Goal: Complete application form

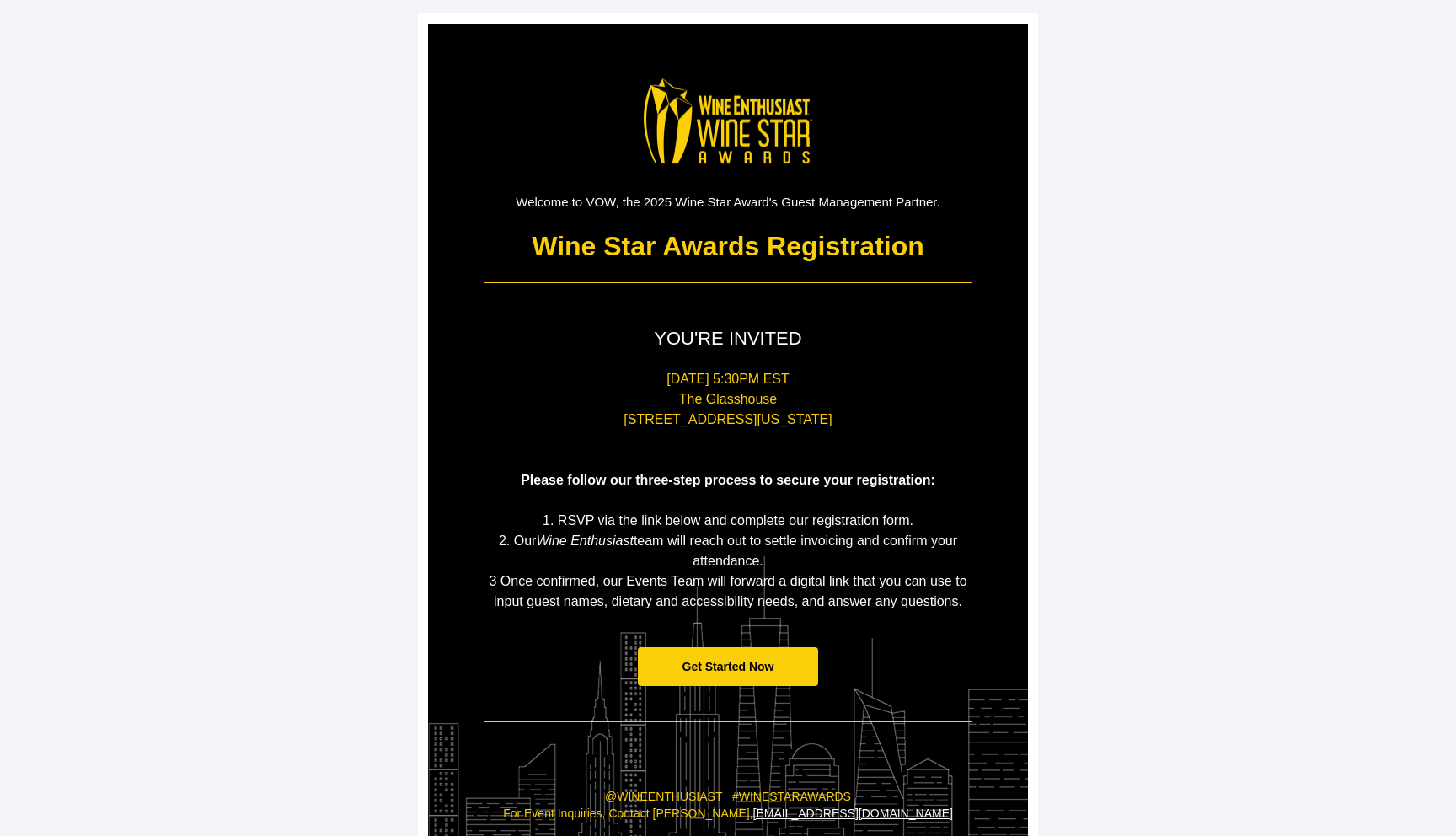
click at [748, 662] on span "Get Started Now" at bounding box center [728, 666] width 92 height 14
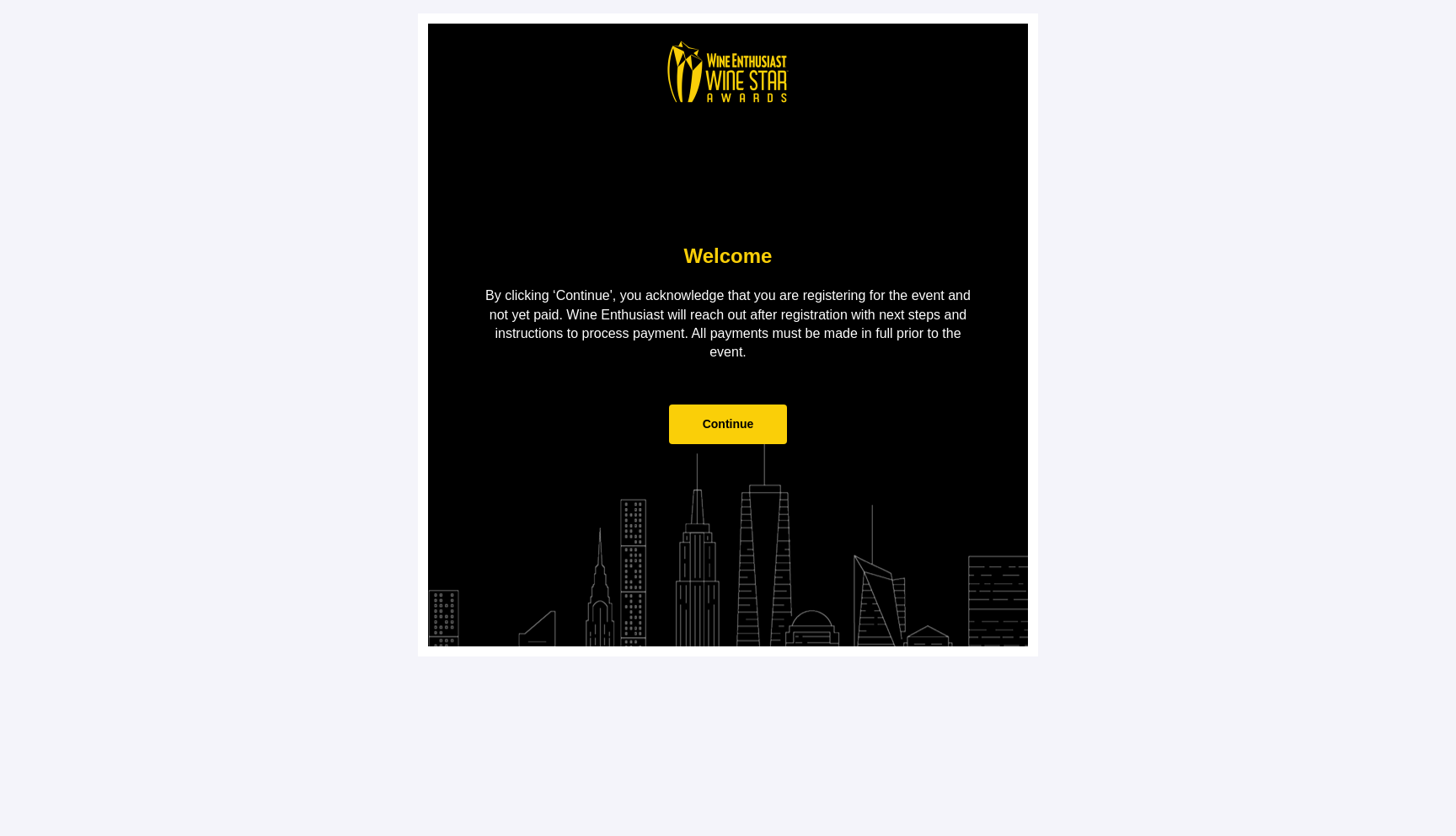
click at [720, 435] on span "Continue" at bounding box center [728, 424] width 119 height 39
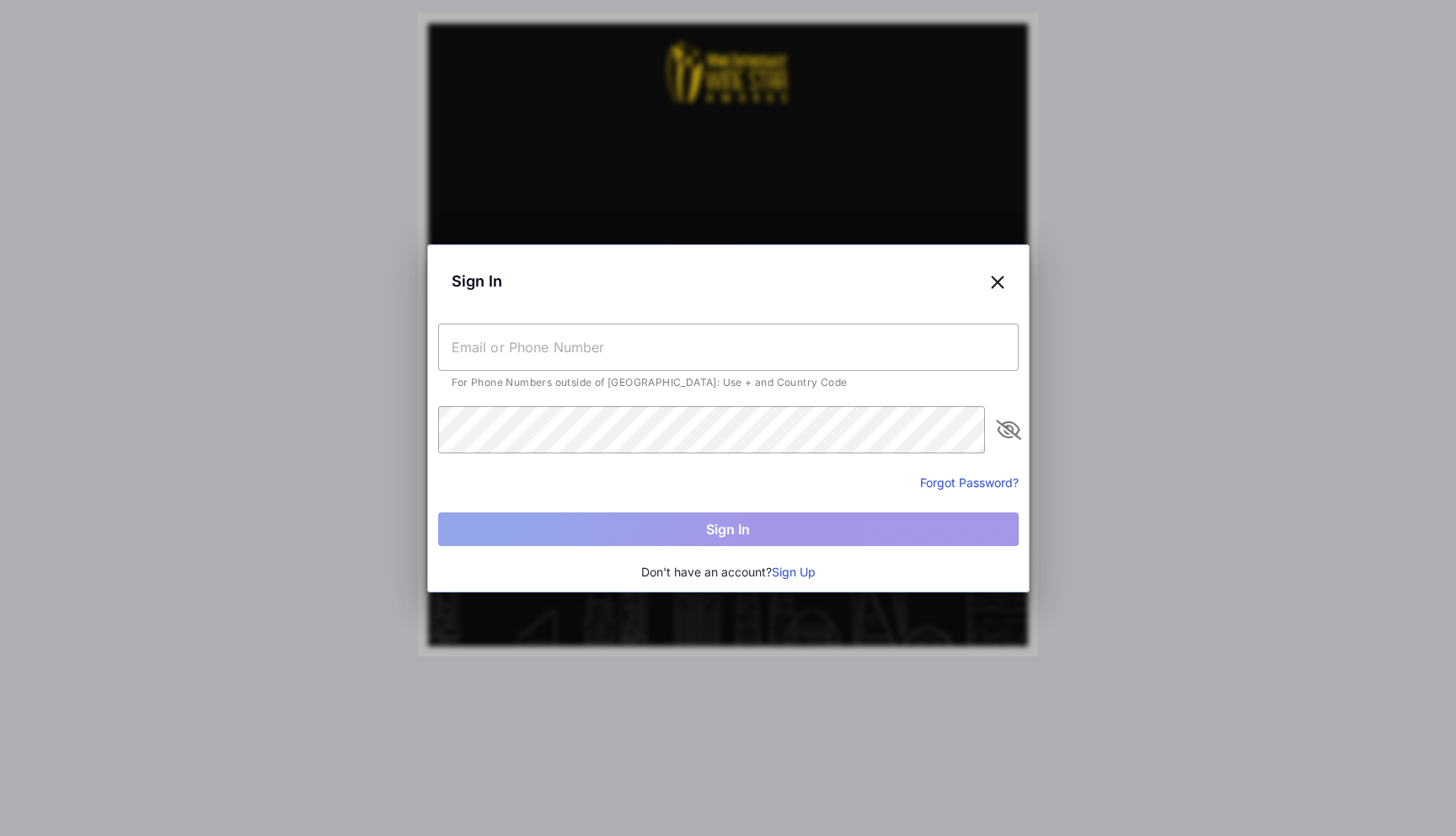
click at [993, 280] on icon at bounding box center [997, 281] width 15 height 25
click at [994, 283] on icon at bounding box center [997, 281] width 15 height 25
click at [635, 333] on input "text" at bounding box center [728, 347] width 581 height 47
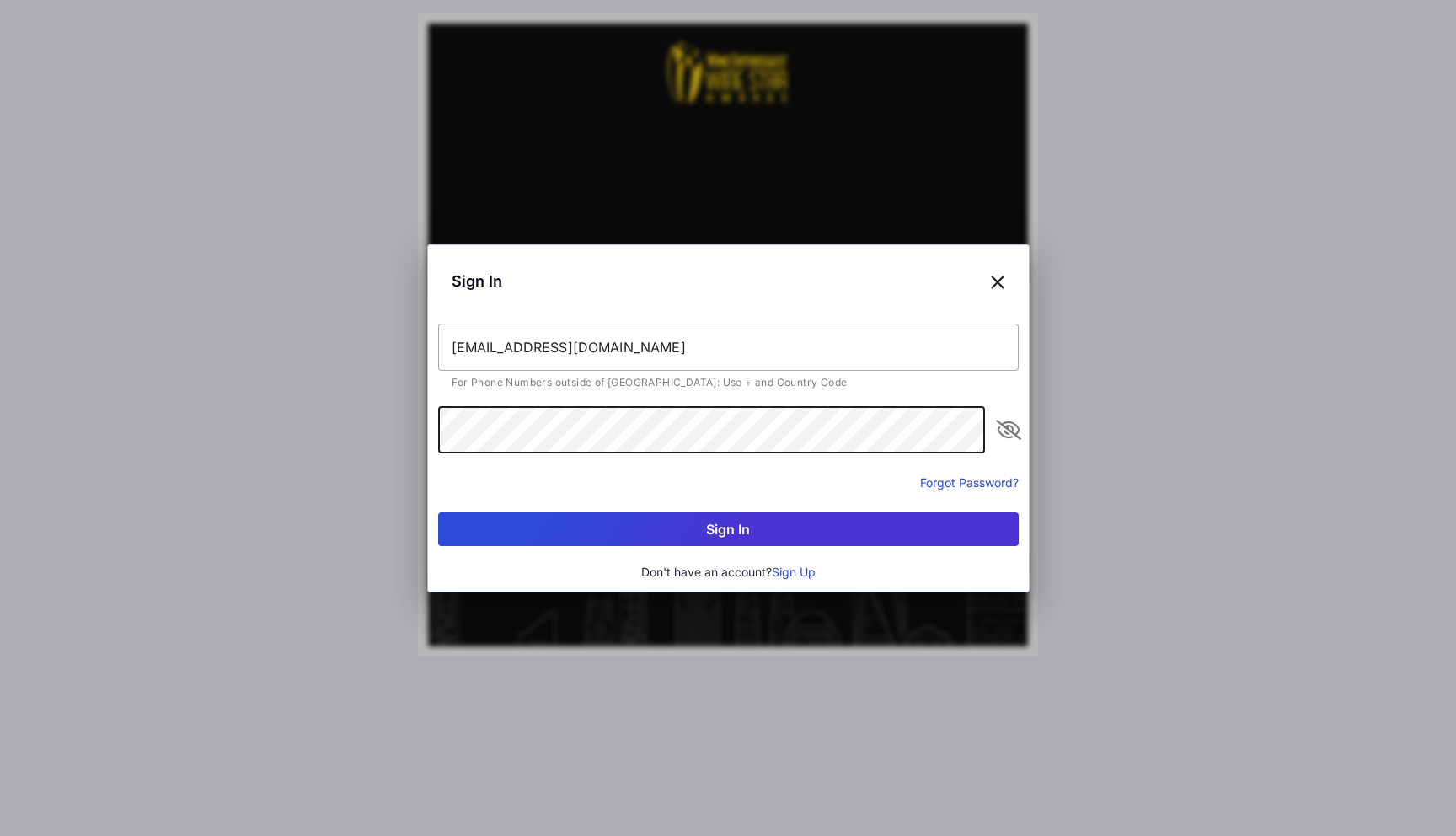
click at [486, 343] on input "[EMAIL_ADDRESS][DOMAIN_NAME]" at bounding box center [728, 347] width 581 height 47
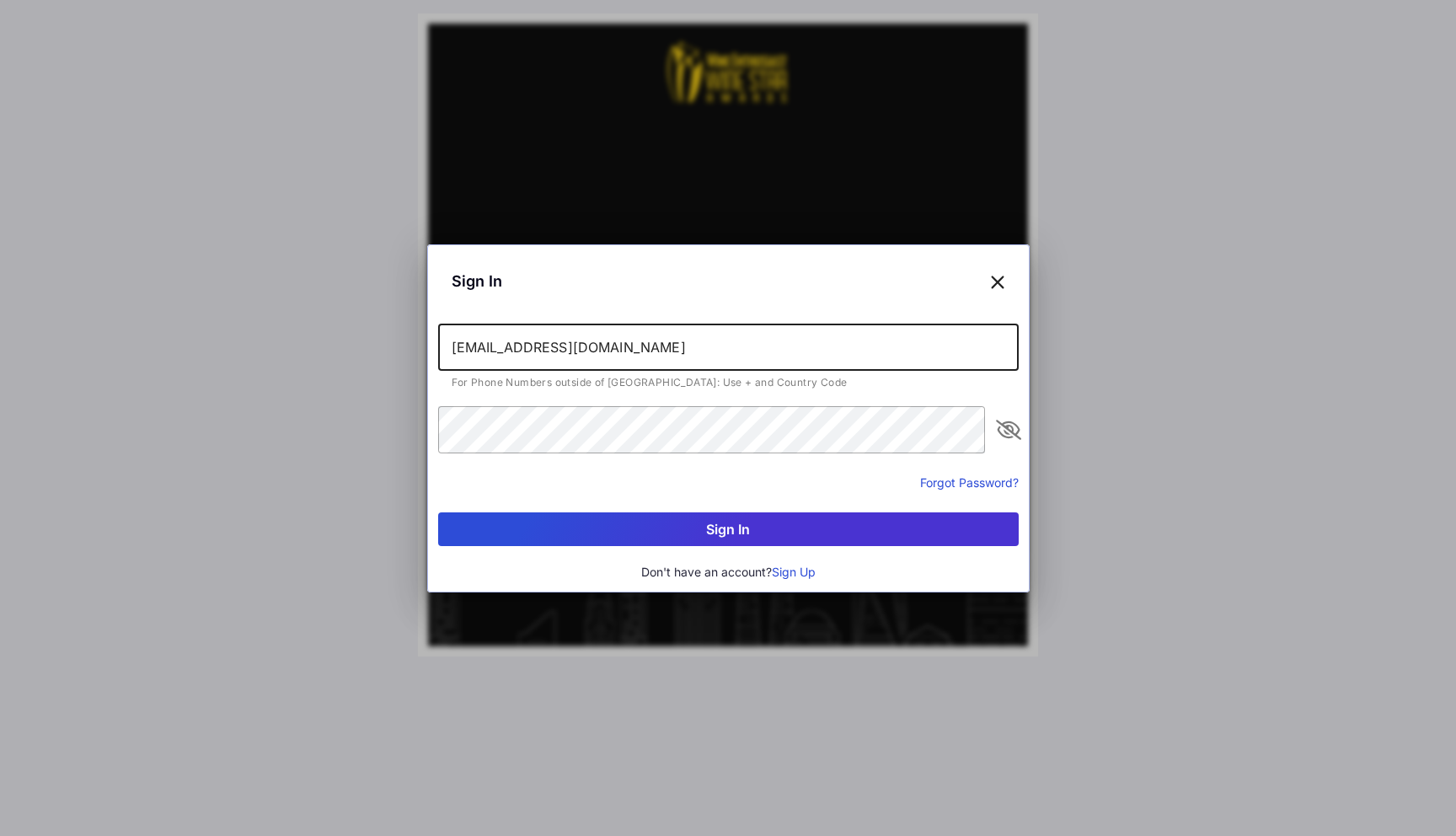
type input "[EMAIL_ADDRESS][DOMAIN_NAME]"
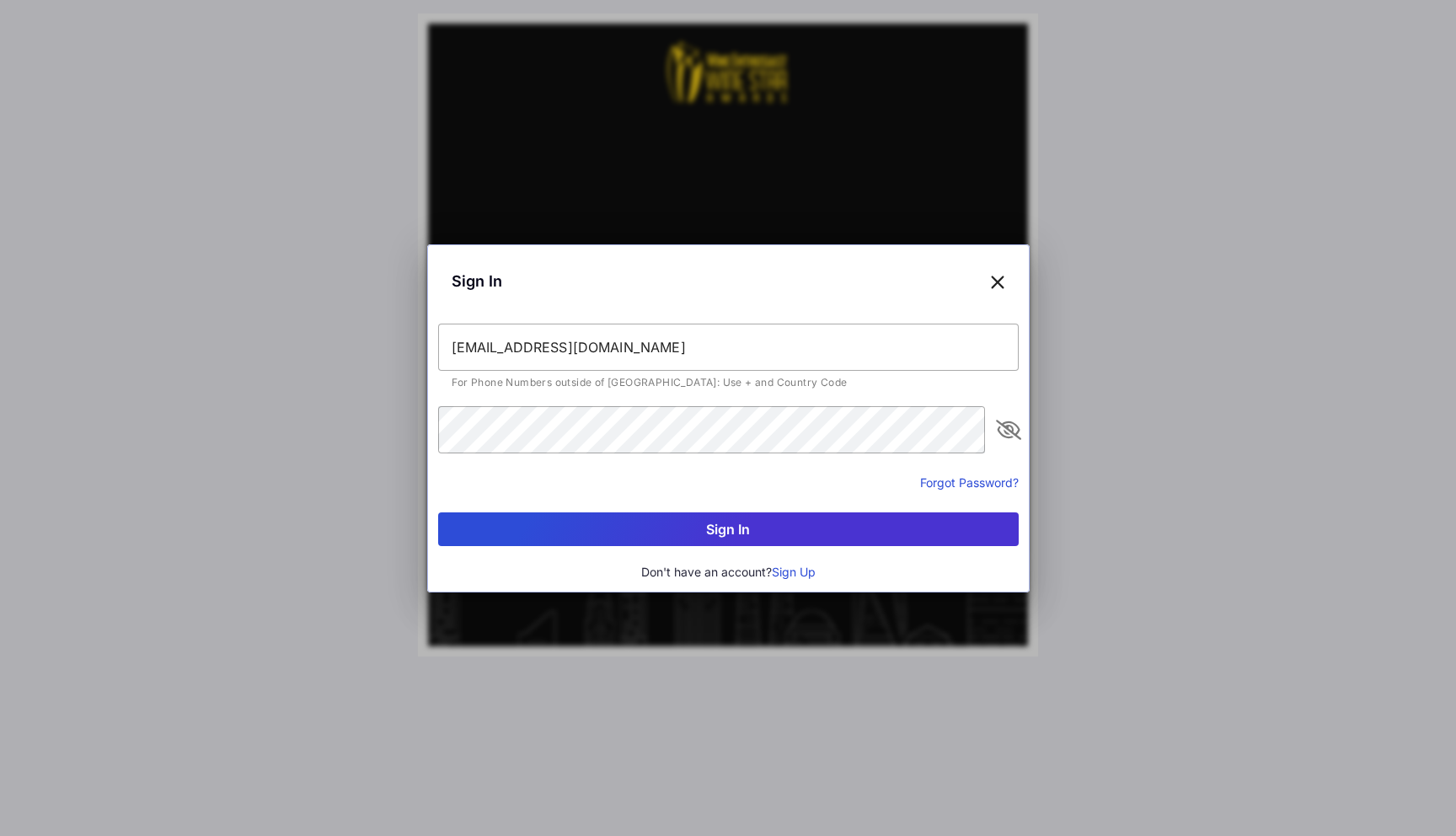
click at [746, 526] on button "Sign In" at bounding box center [728, 529] width 581 height 33
click at [1010, 429] on icon "appended action" at bounding box center [1008, 430] width 21 height 21
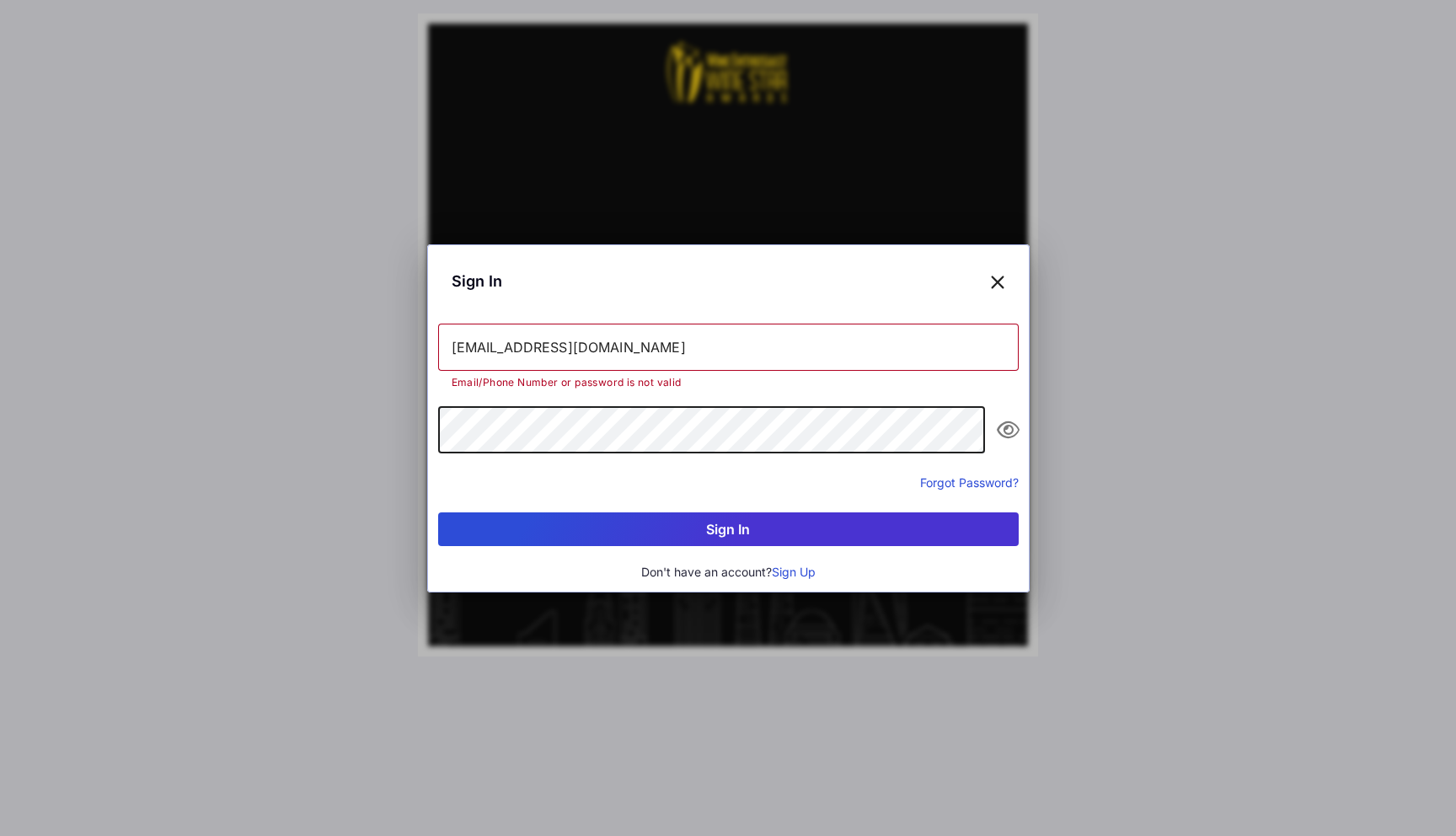
click at [756, 522] on button "Sign In" at bounding box center [728, 529] width 581 height 33
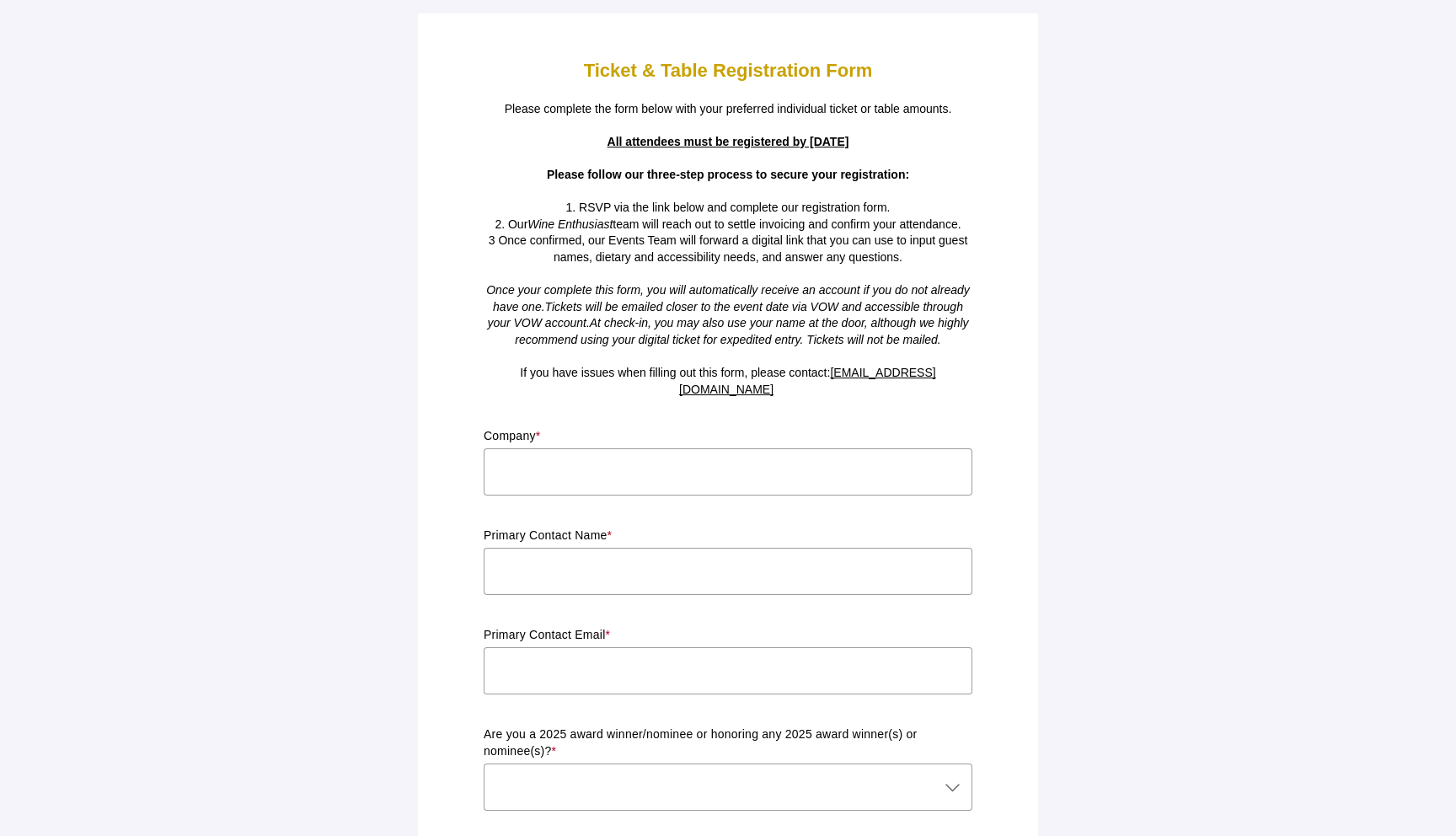
click at [654, 457] on input "text" at bounding box center [728, 472] width 489 height 47
type input "s"
click at [541, 549] on input "text" at bounding box center [728, 571] width 489 height 47
type input "s"
click at [546, 653] on input "text" at bounding box center [728, 670] width 489 height 47
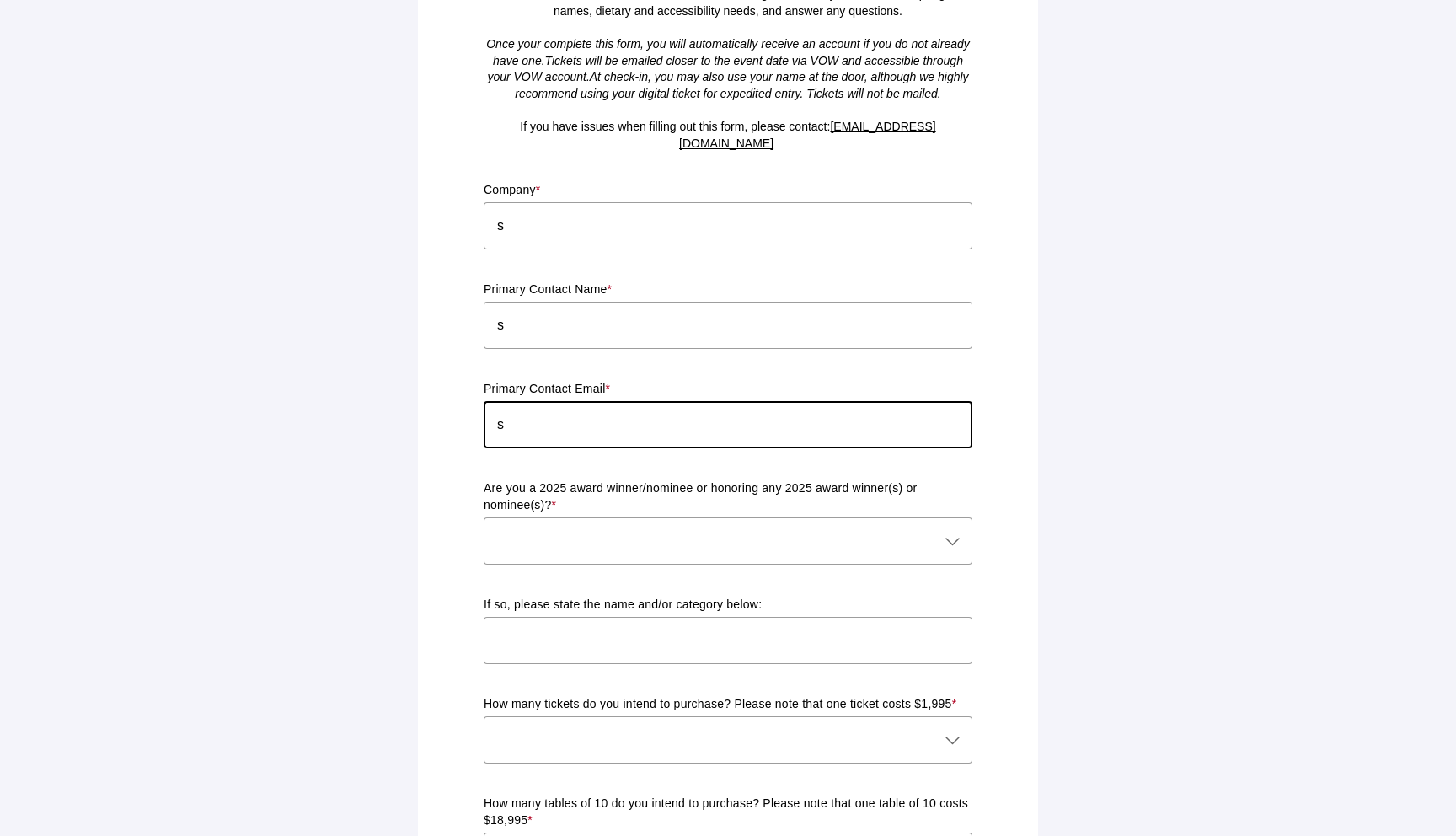
scroll to position [264, 0]
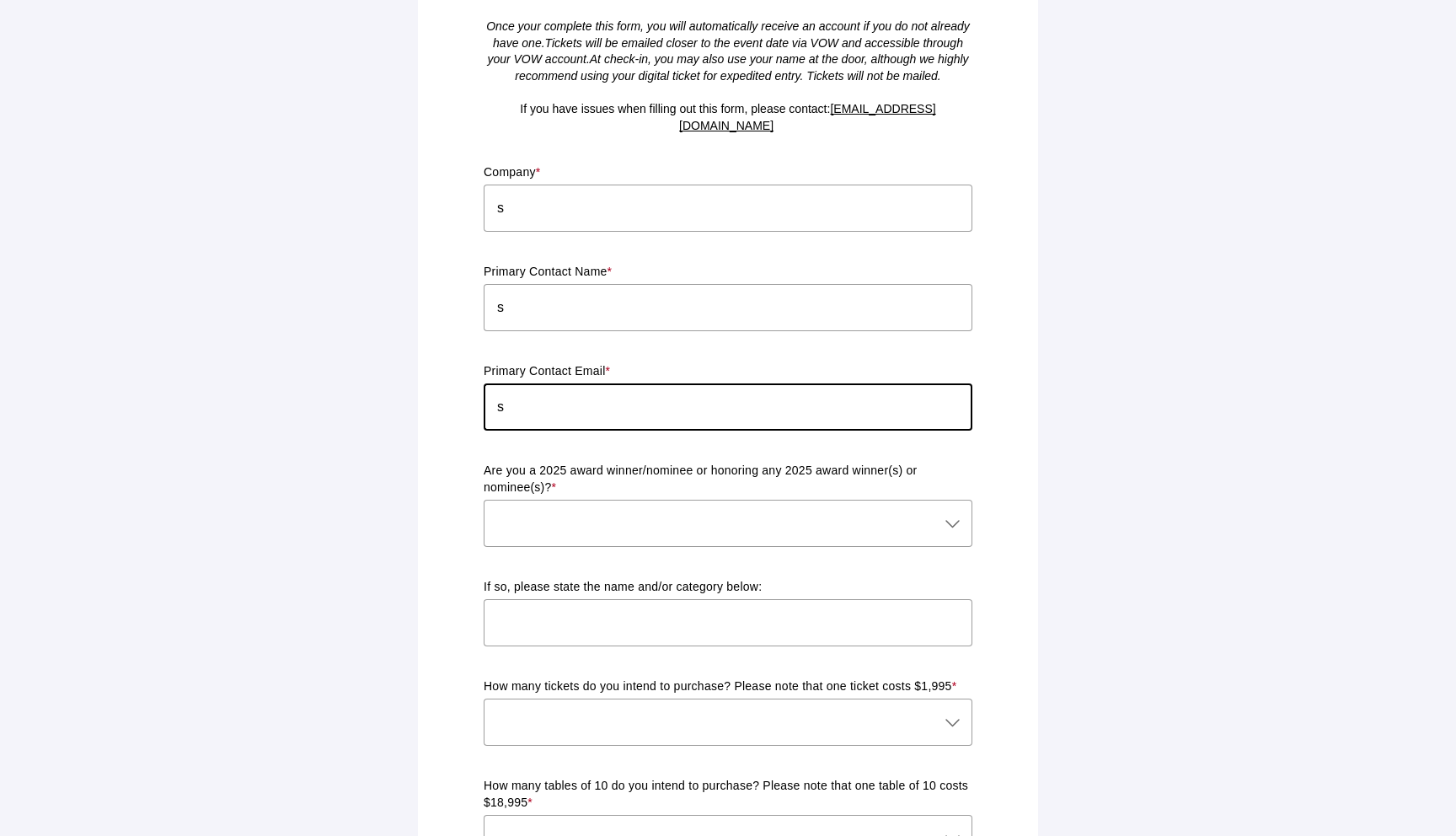
type input "s"
click at [531, 509] on div at bounding box center [711, 523] width 455 height 47
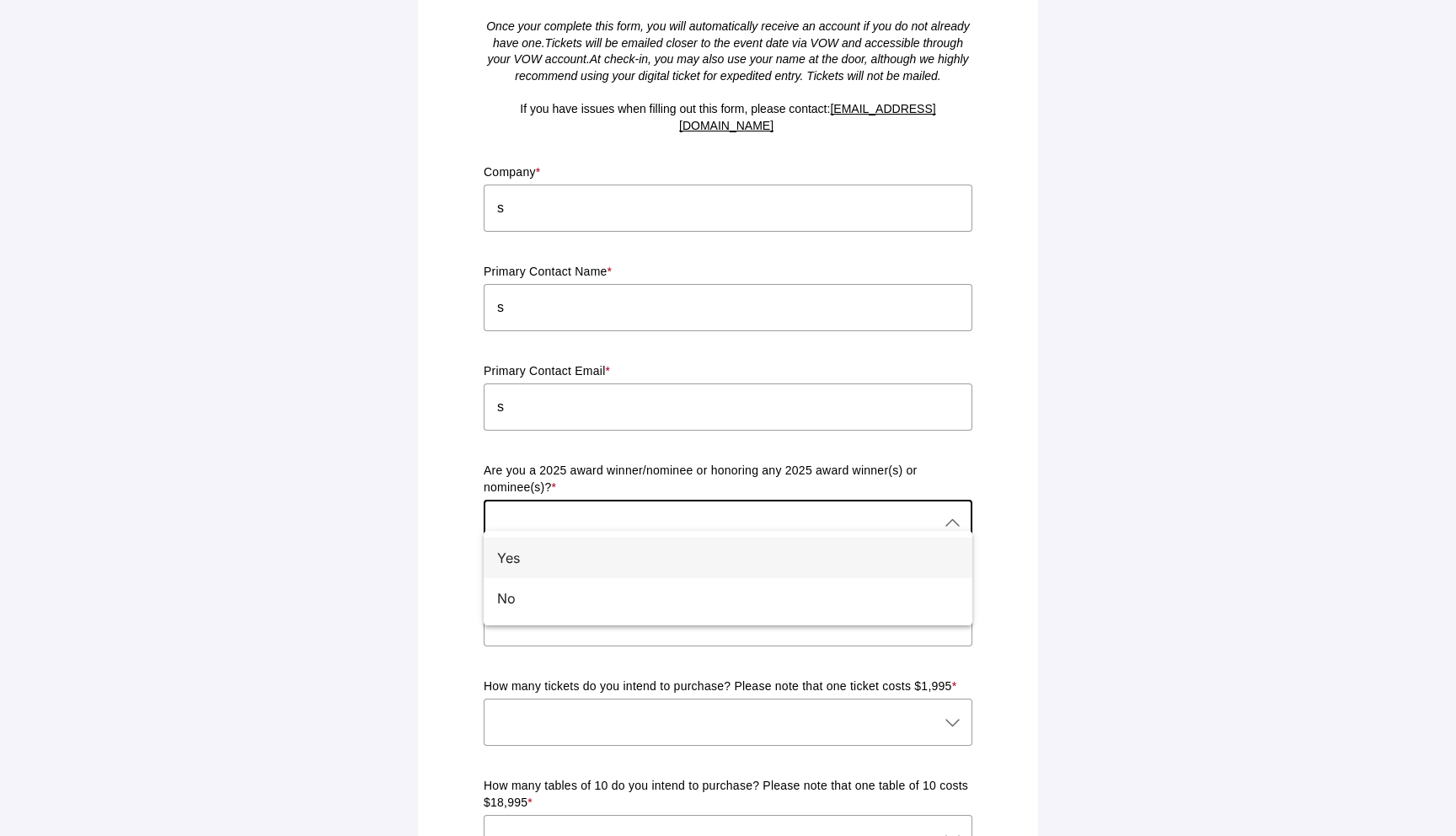
click at [531, 550] on div "Yes" at bounding box center [721, 557] width 448 height 21
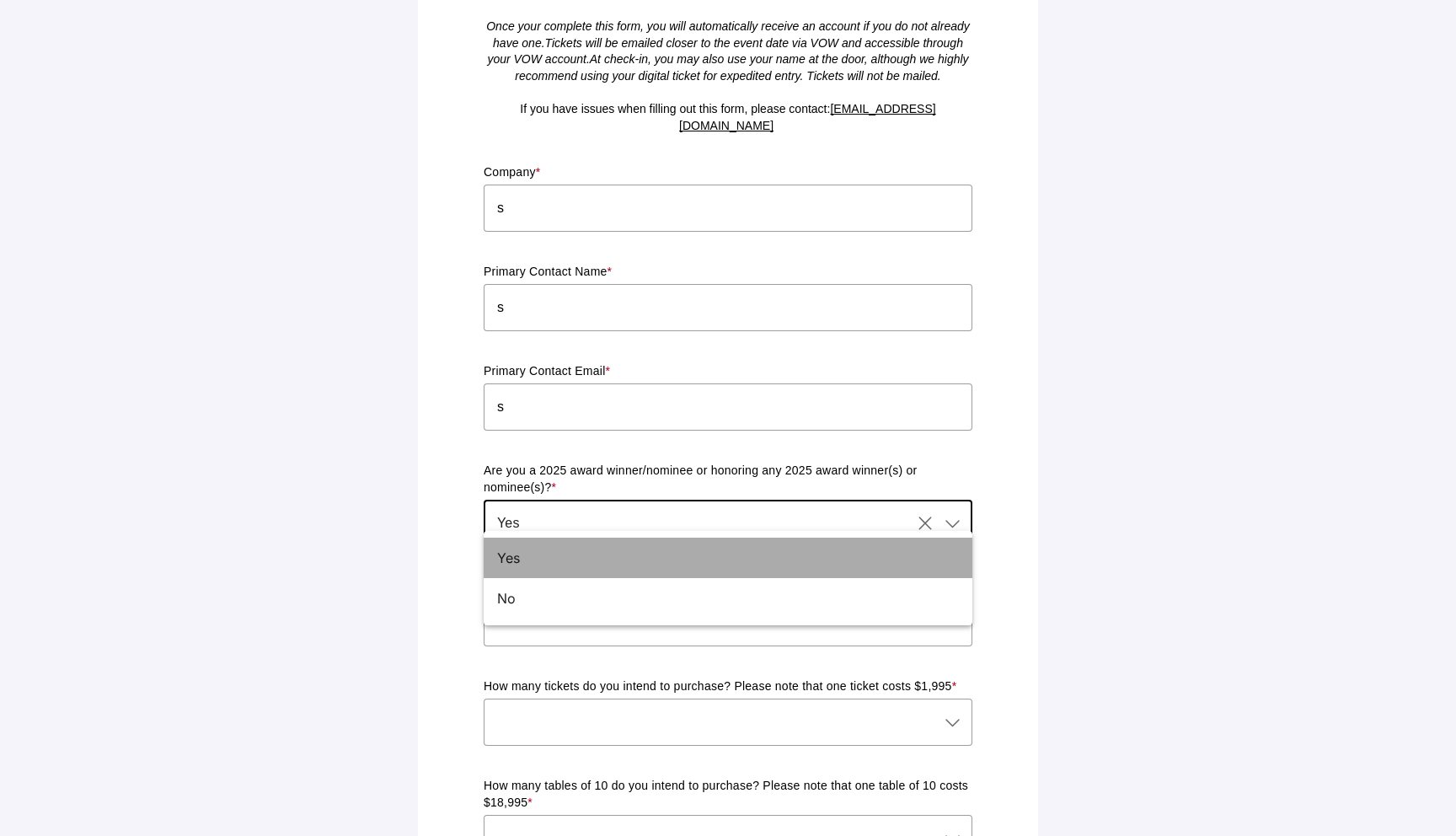
type input "Yes"
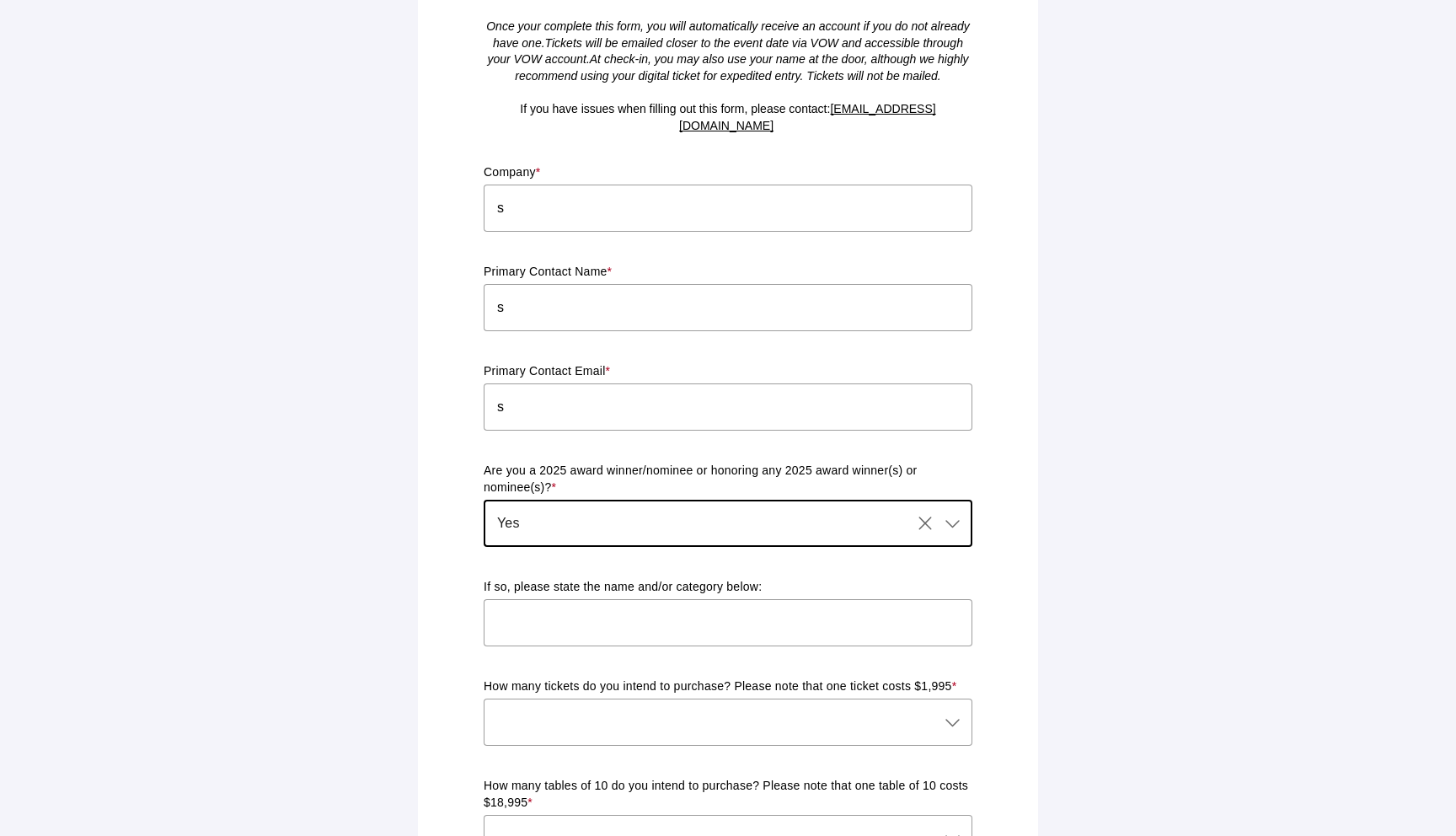
click at [534, 601] on input "text" at bounding box center [728, 622] width 489 height 47
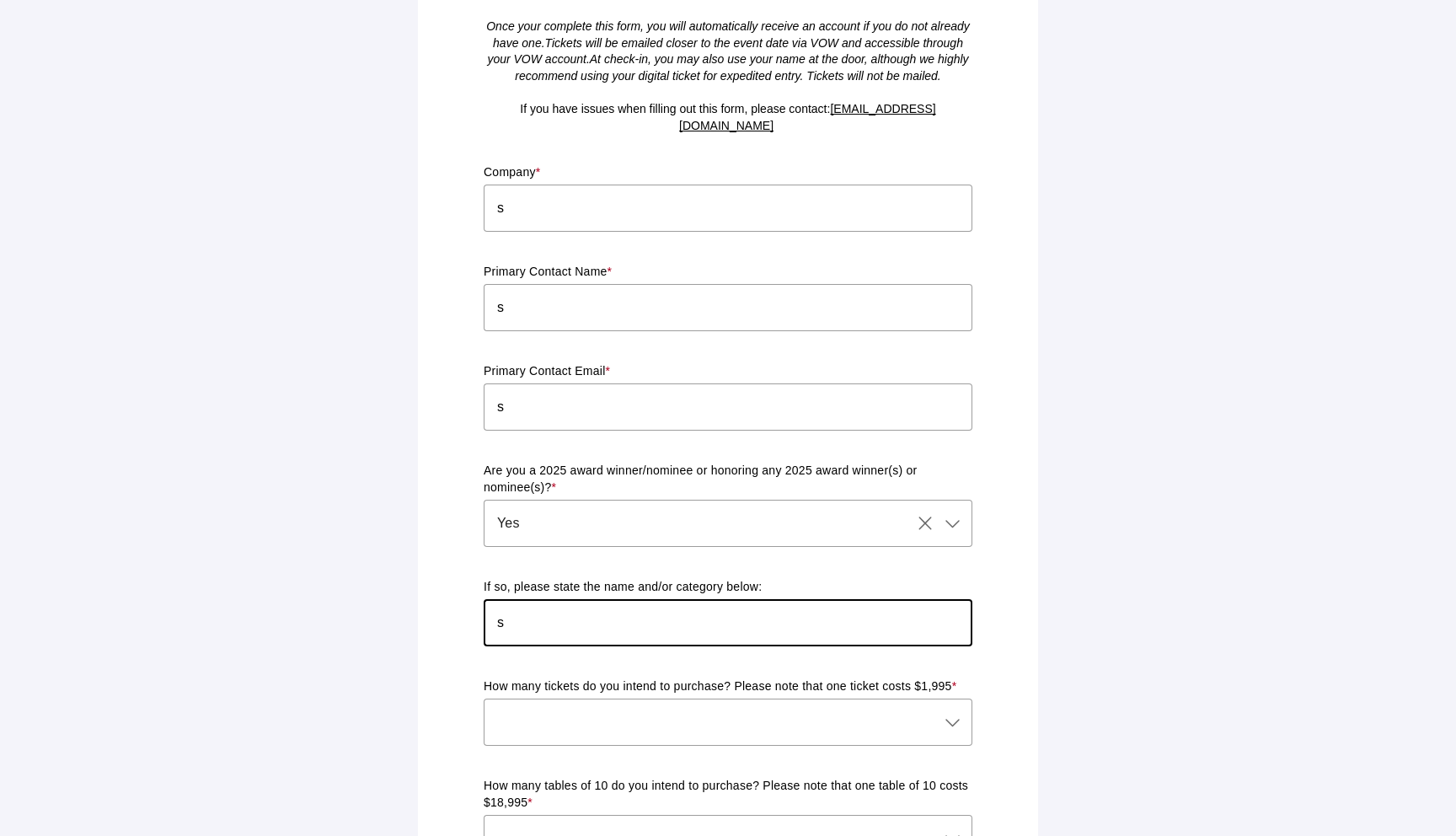
type input "s"
click at [550, 699] on div at bounding box center [711, 722] width 455 height 47
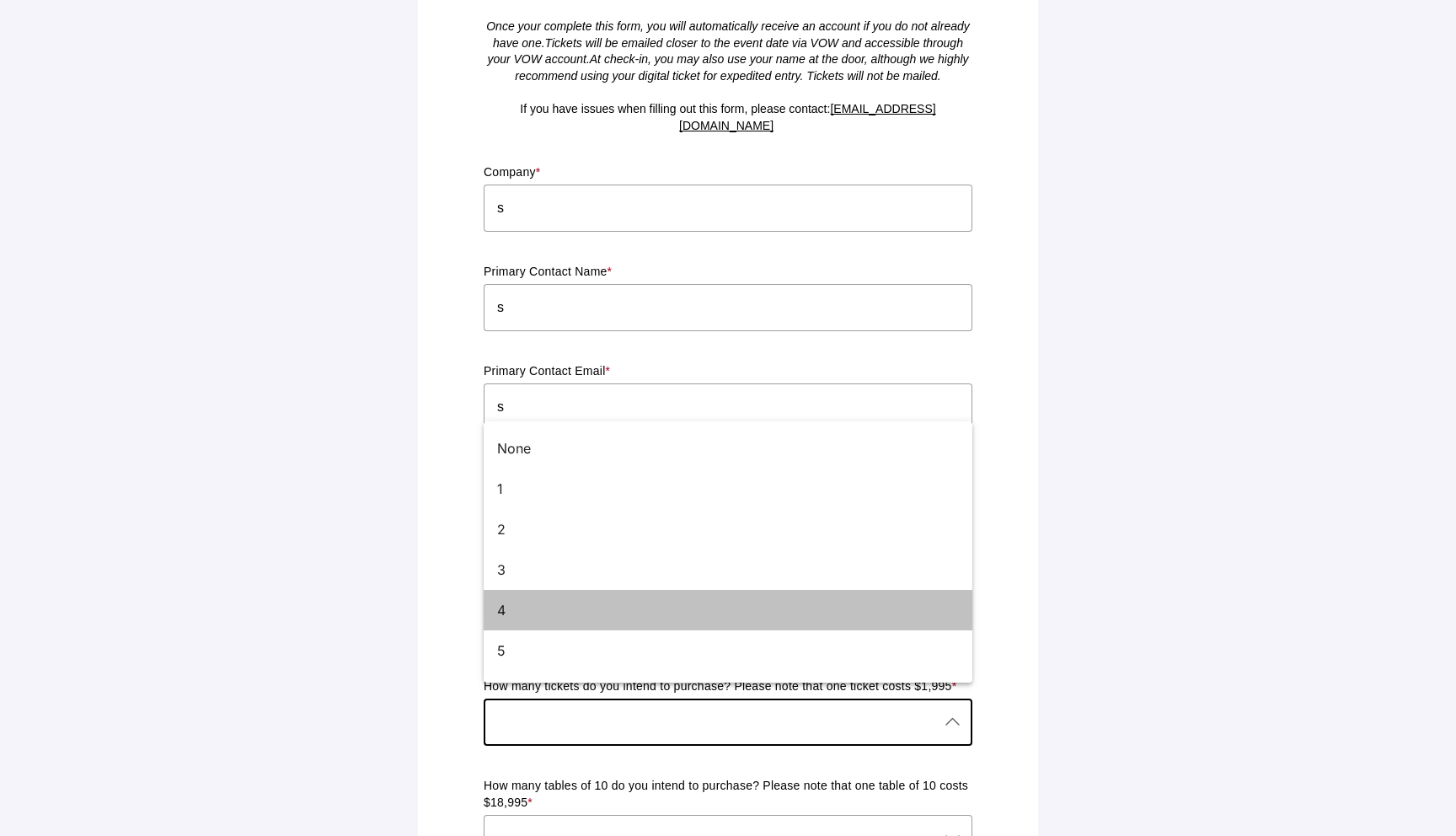
click at [550, 617] on div "4" at bounding box center [721, 609] width 448 height 21
type input "4"
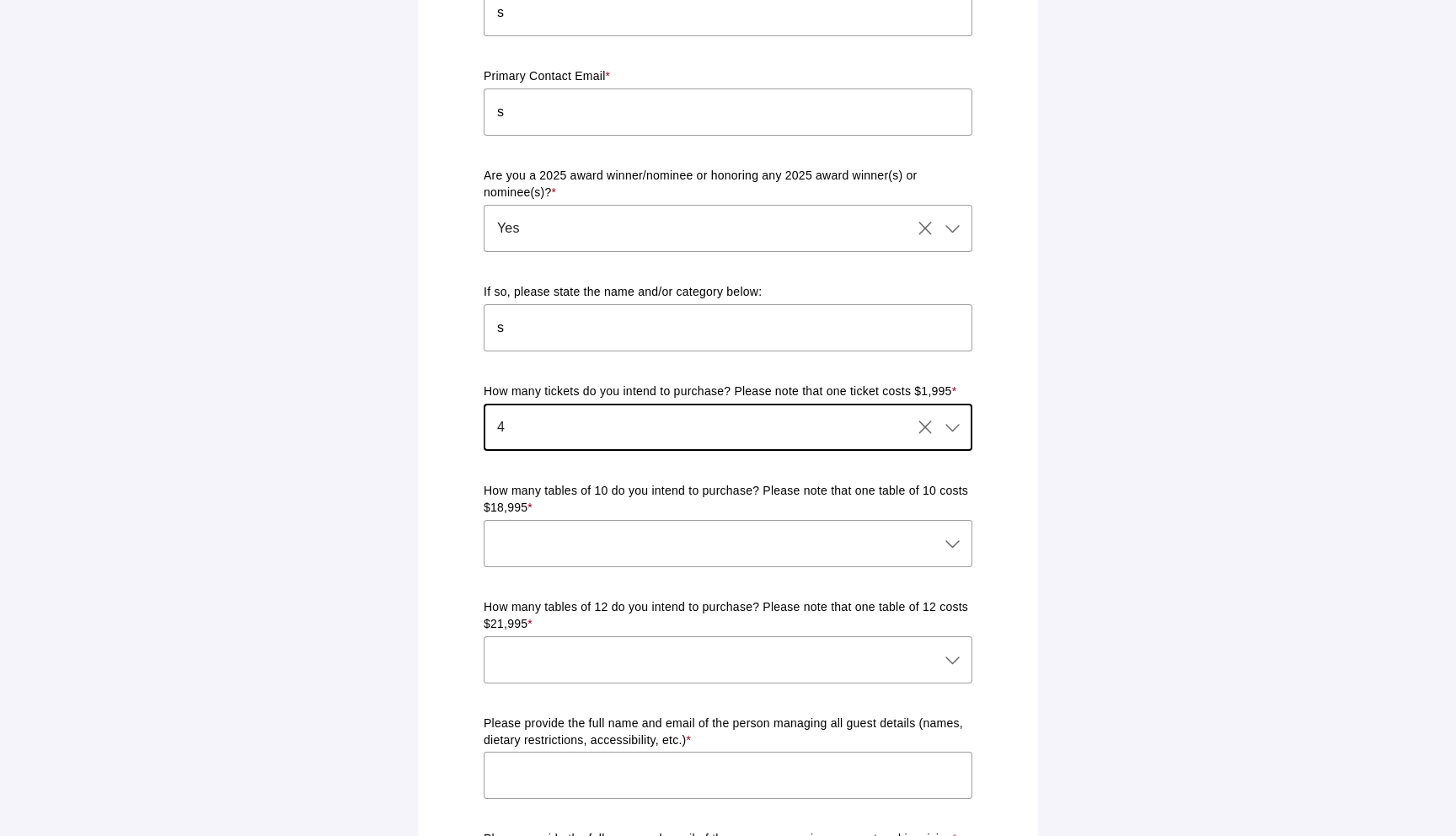
scroll to position [674, 0]
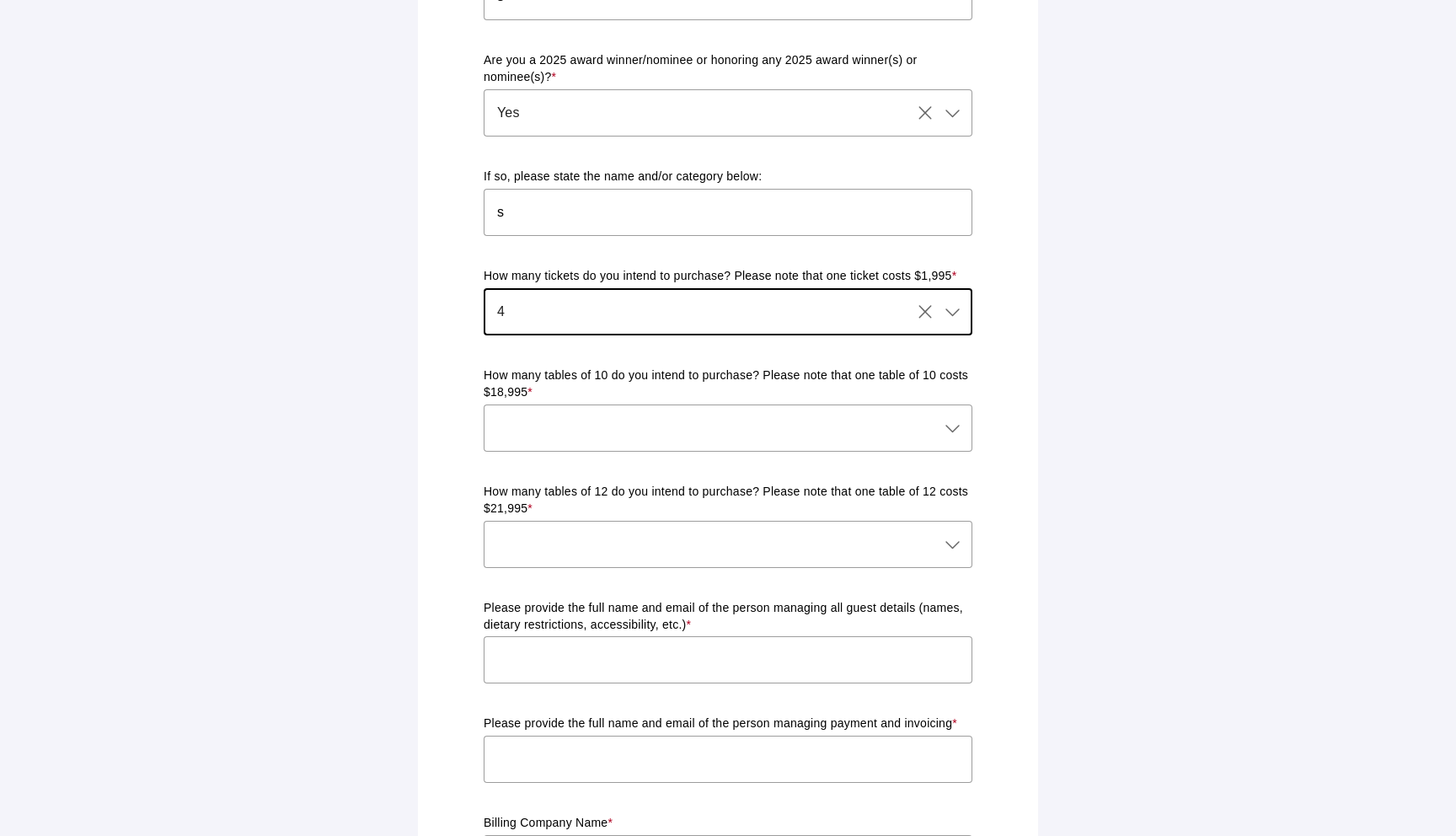
click at [572, 404] on div at bounding box center [711, 428] width 455 height 47
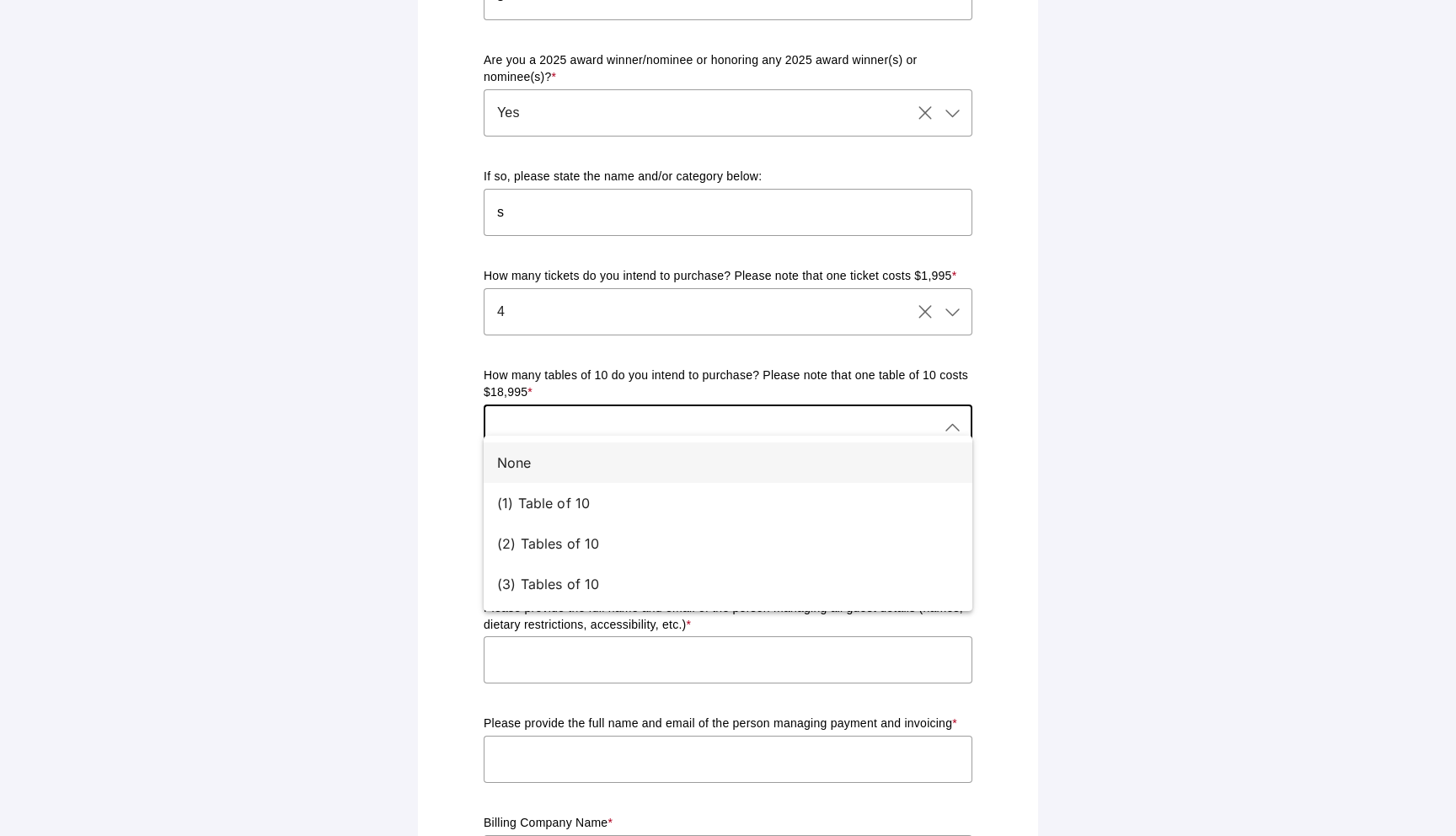
click at [572, 475] on div "None" at bounding box center [728, 462] width 489 height 40
type input "None"
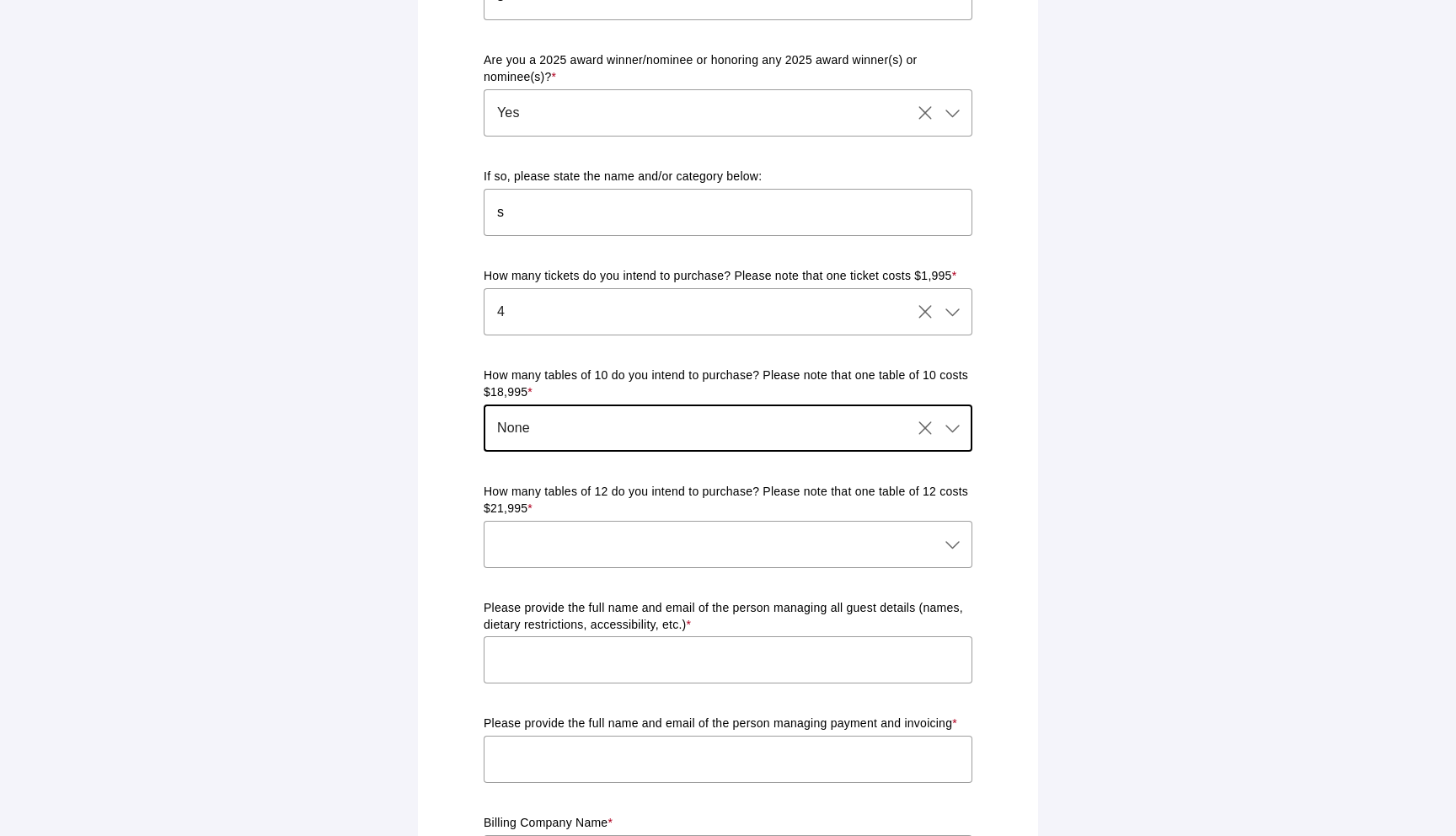
click at [572, 526] on div at bounding box center [711, 545] width 455 height 47
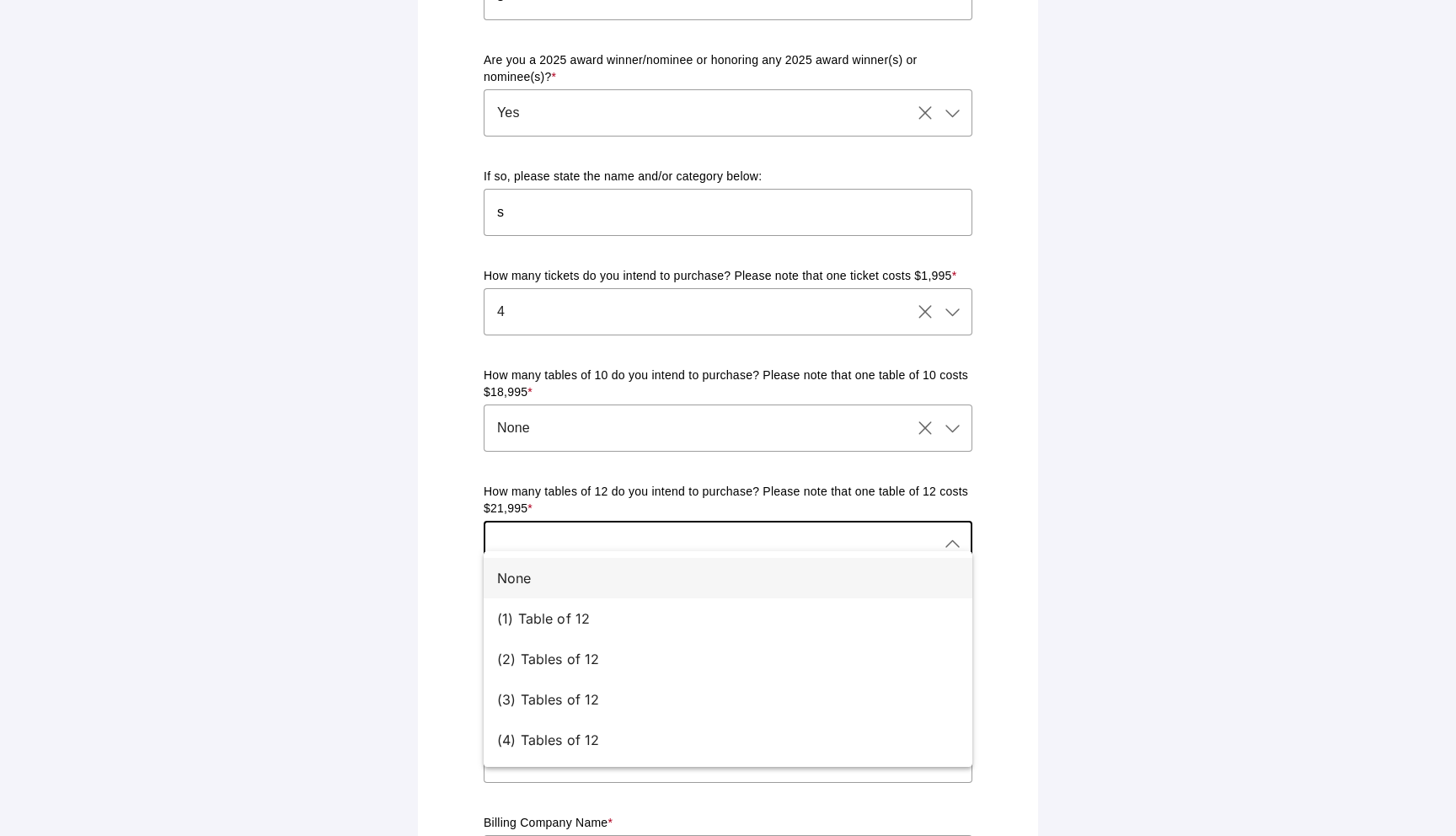
click at [568, 593] on div "None" at bounding box center [728, 577] width 489 height 40
type input "None"
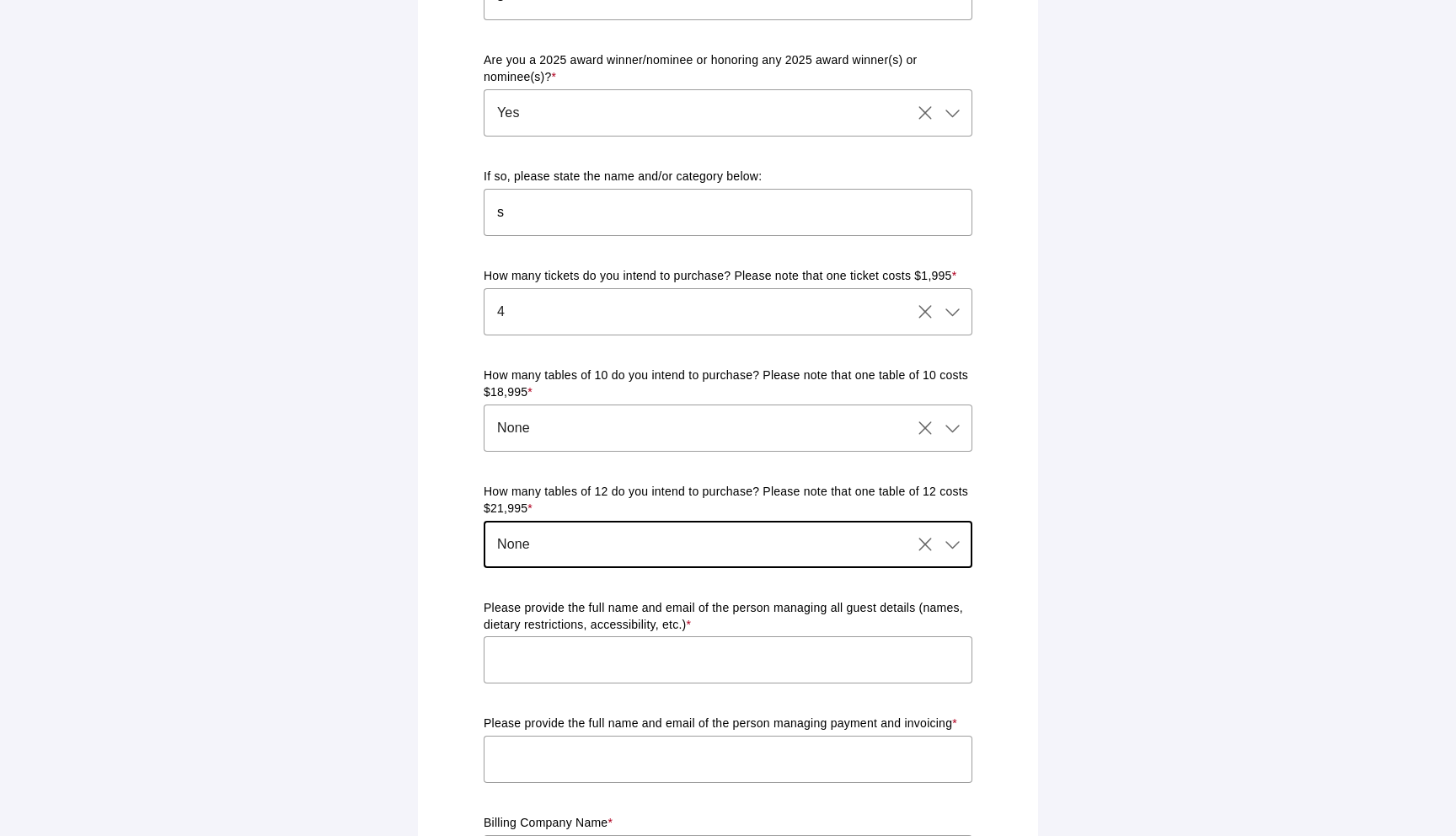
click at [568, 636] on input "text" at bounding box center [728, 659] width 489 height 47
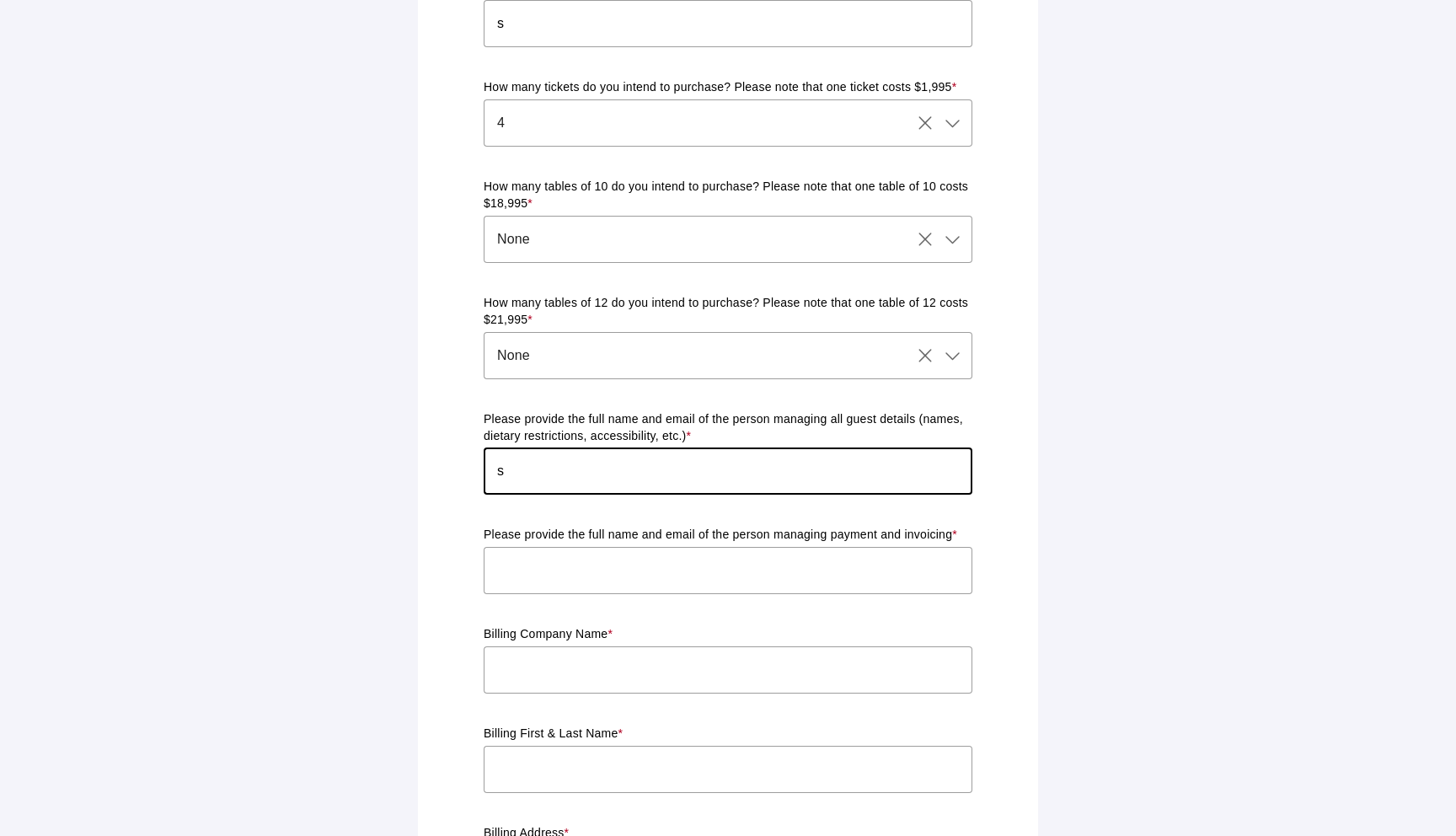
scroll to position [874, 0]
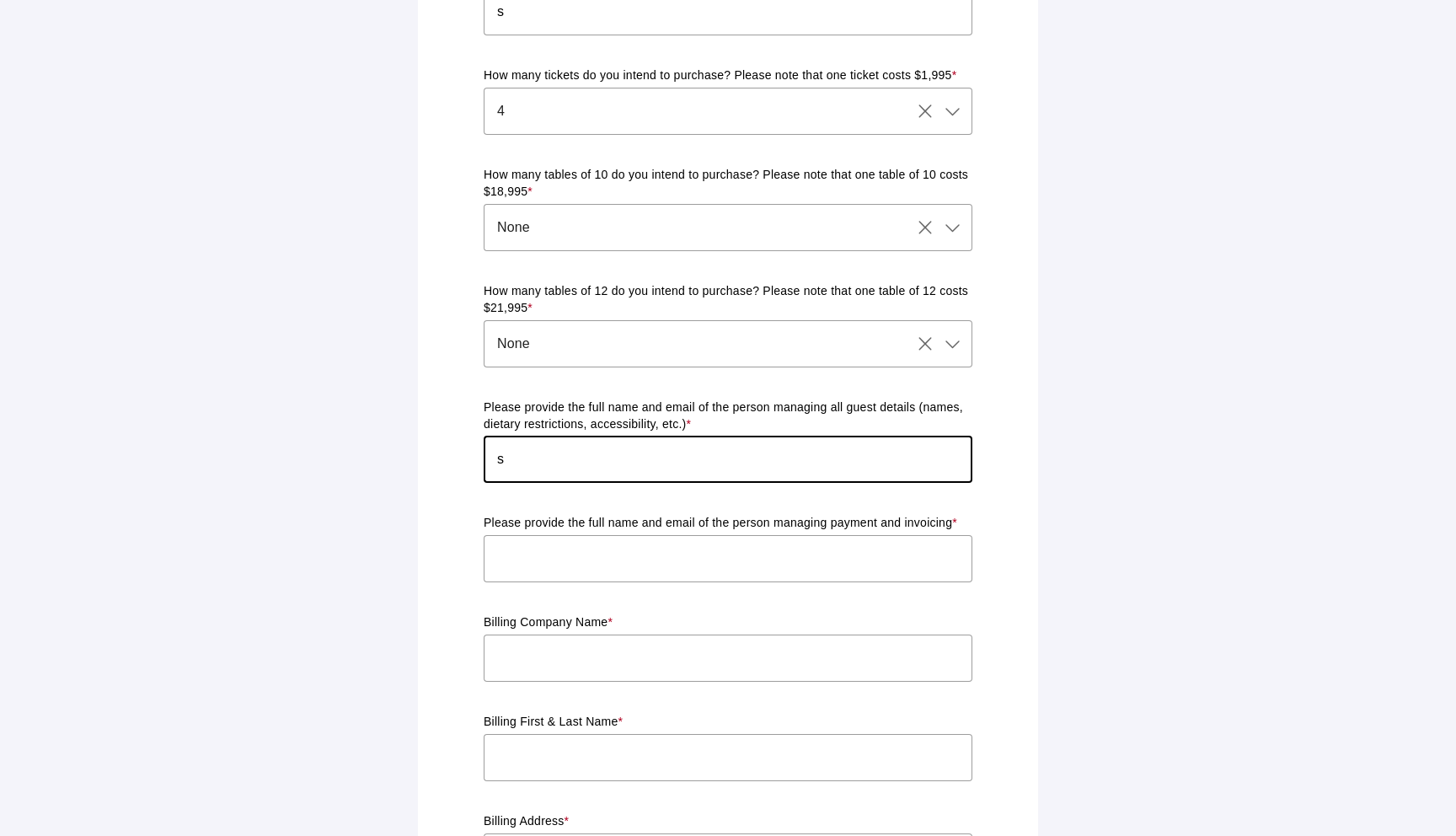
type input "s"
click at [575, 582] on div at bounding box center [728, 591] width 489 height 19
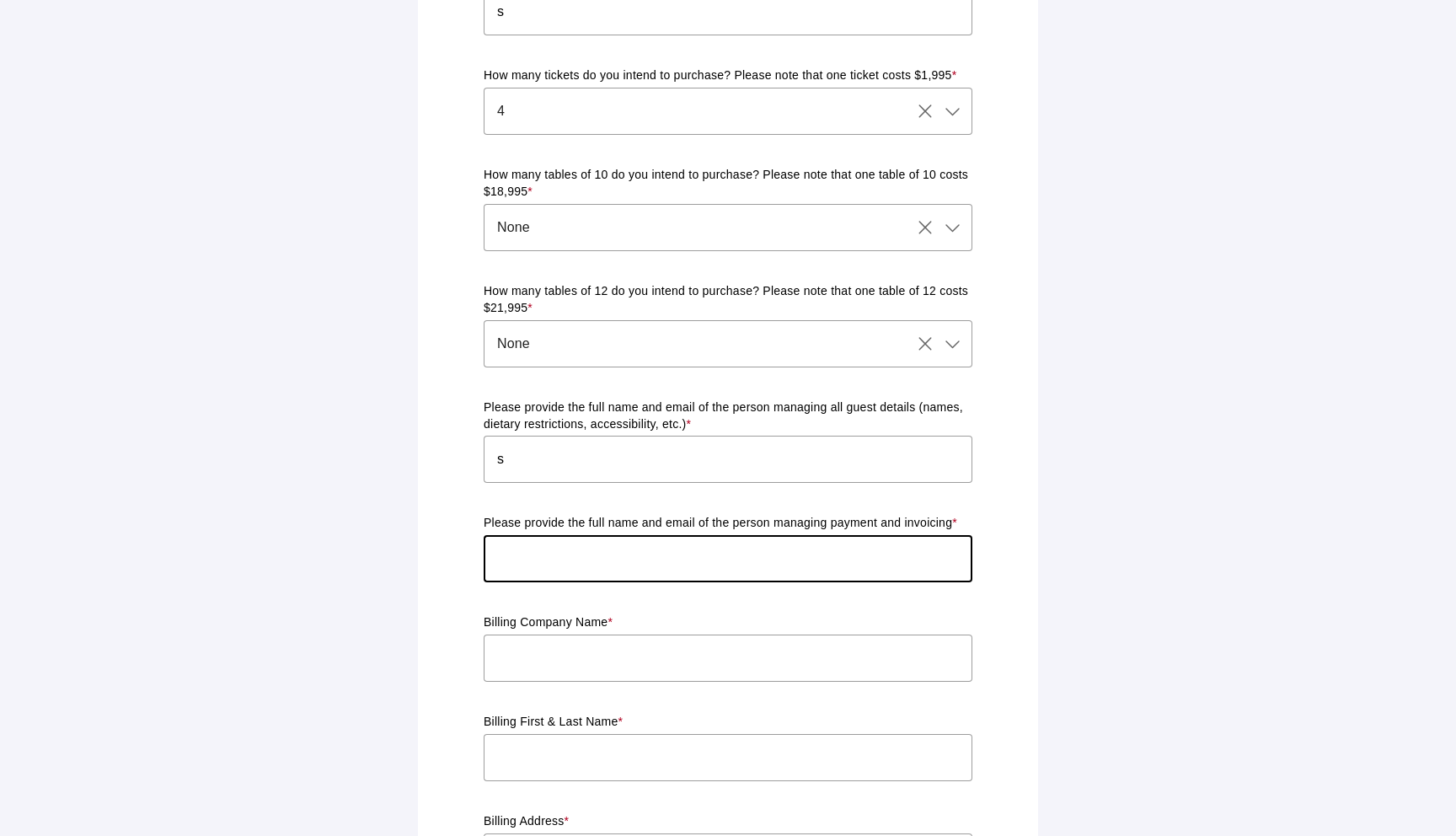
click at [571, 550] on input "text" at bounding box center [728, 558] width 489 height 47
type input "s"
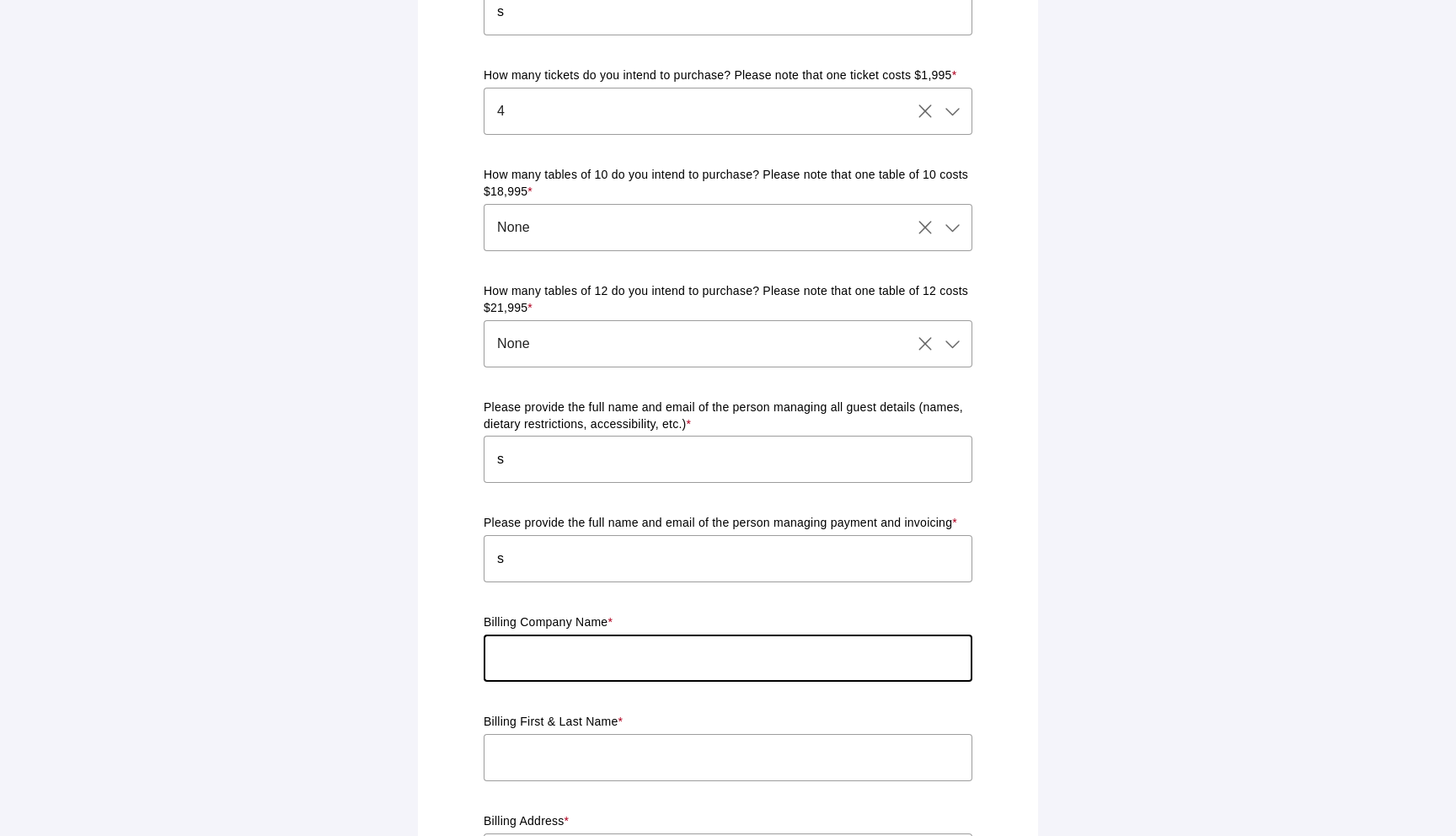
click at [571, 639] on input "text" at bounding box center [728, 658] width 489 height 47
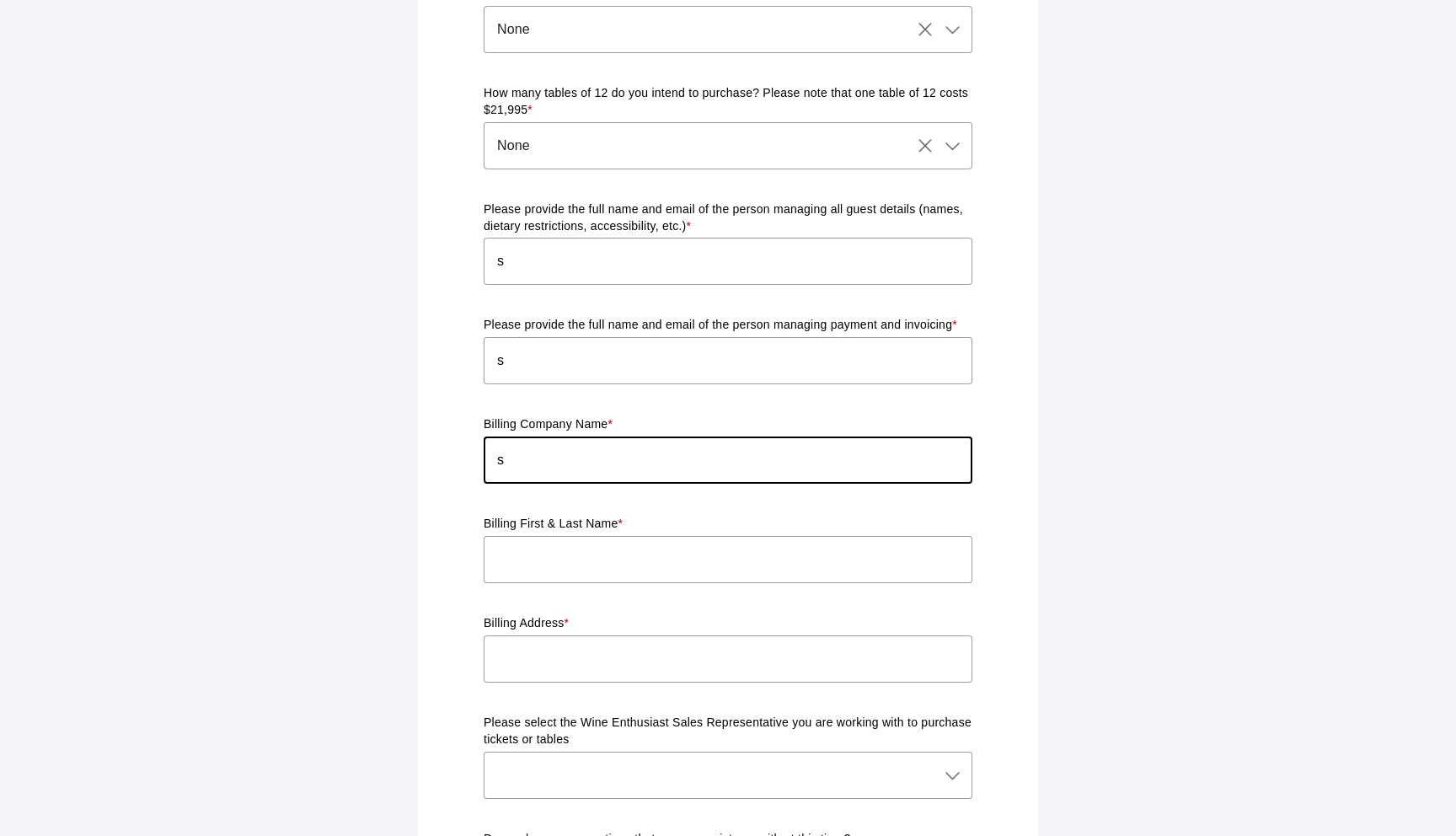
scroll to position [1113, 0]
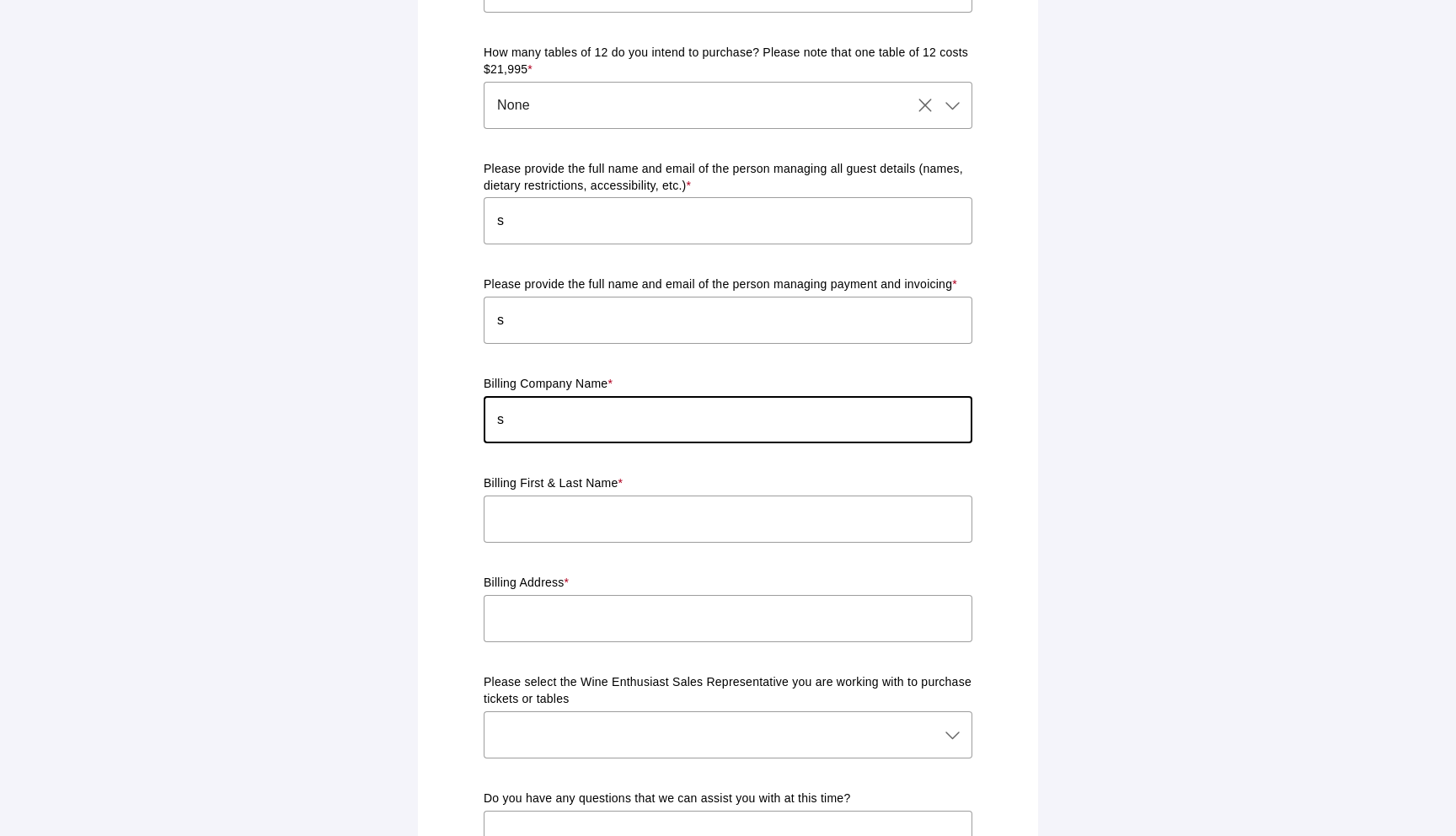
type input "s"
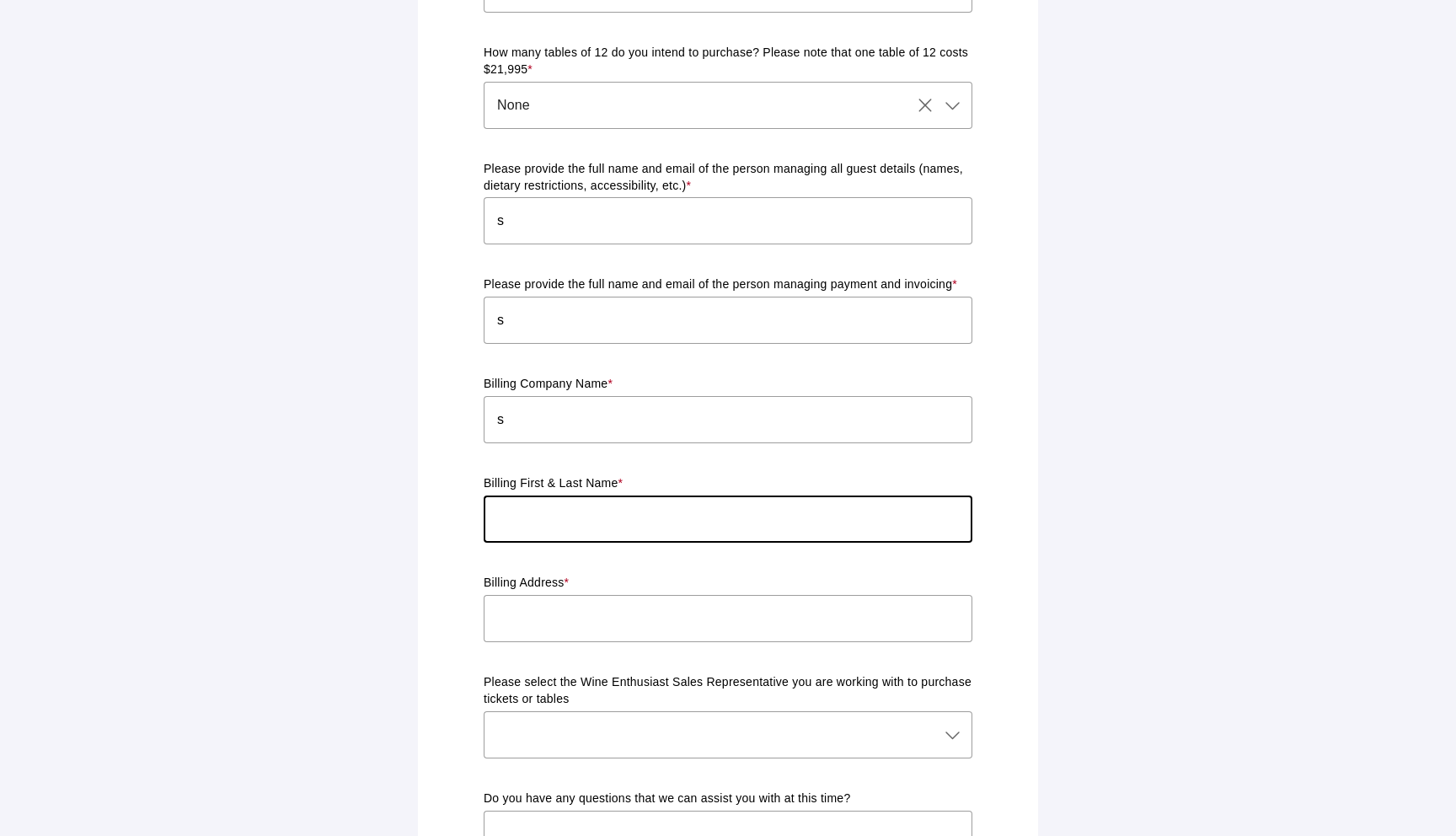
click at [575, 496] on input "text" at bounding box center [728, 519] width 489 height 47
type input "s"
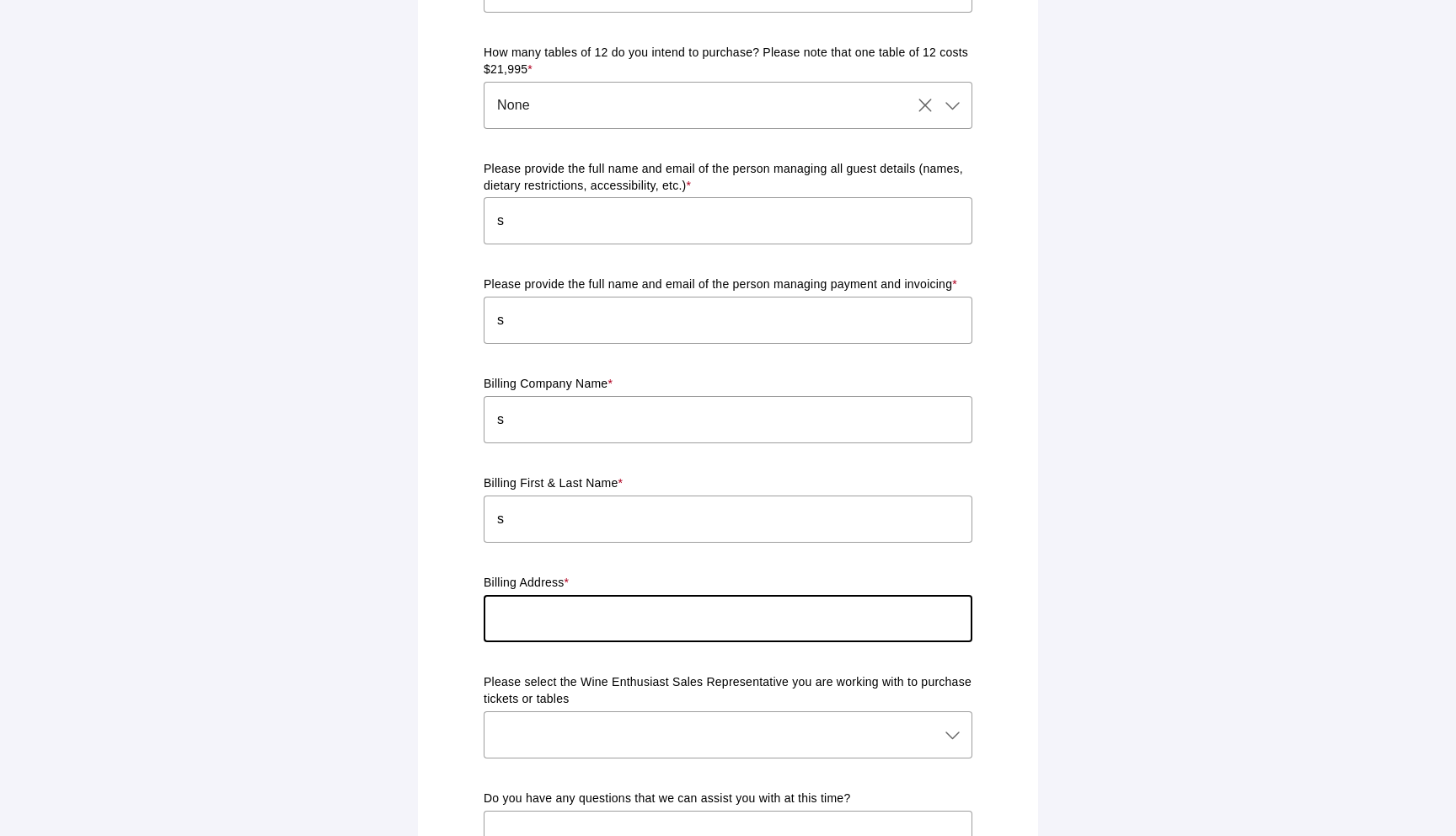
click at [573, 600] on input "text" at bounding box center [728, 618] width 489 height 47
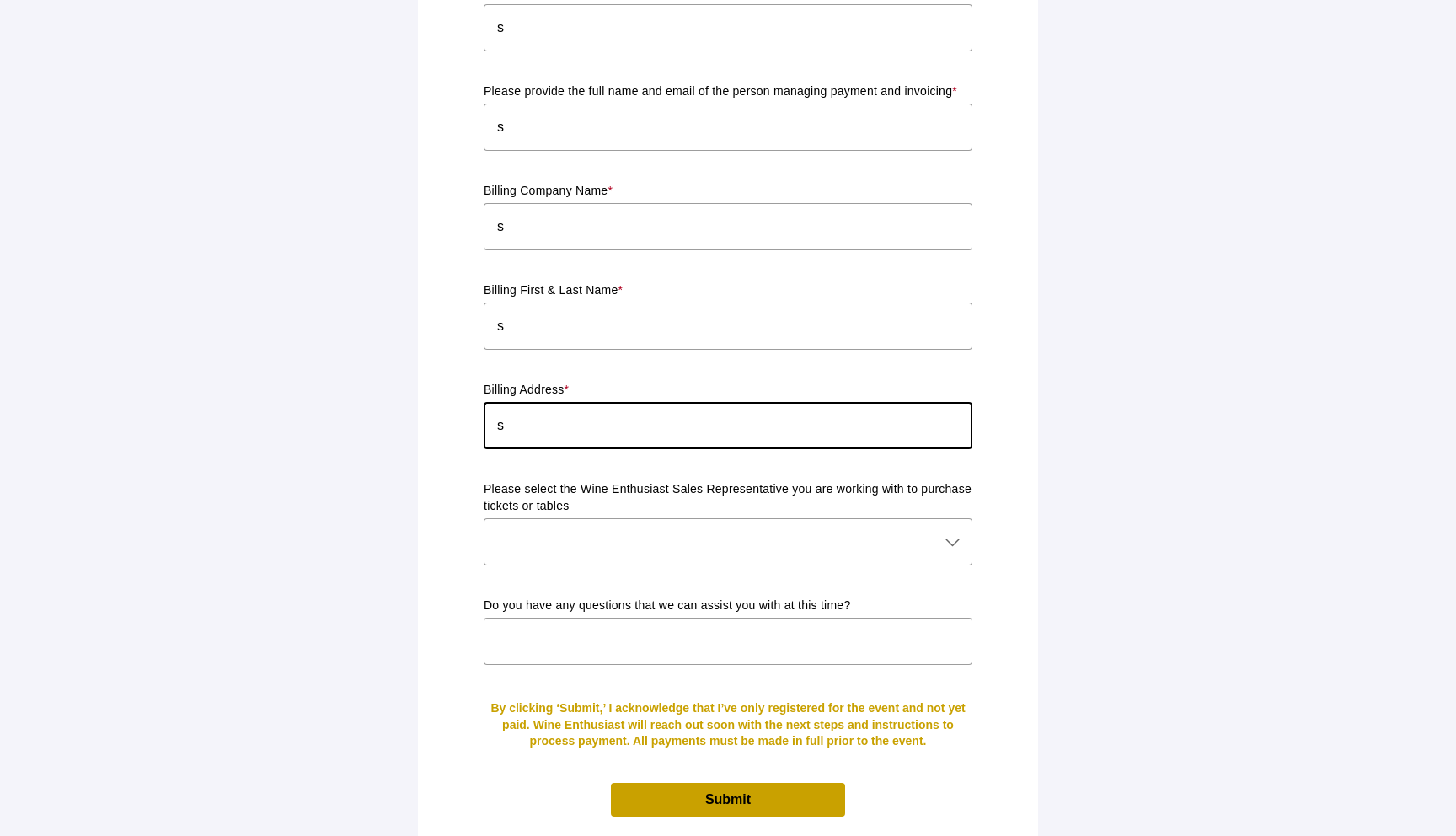
scroll to position [1335, 0]
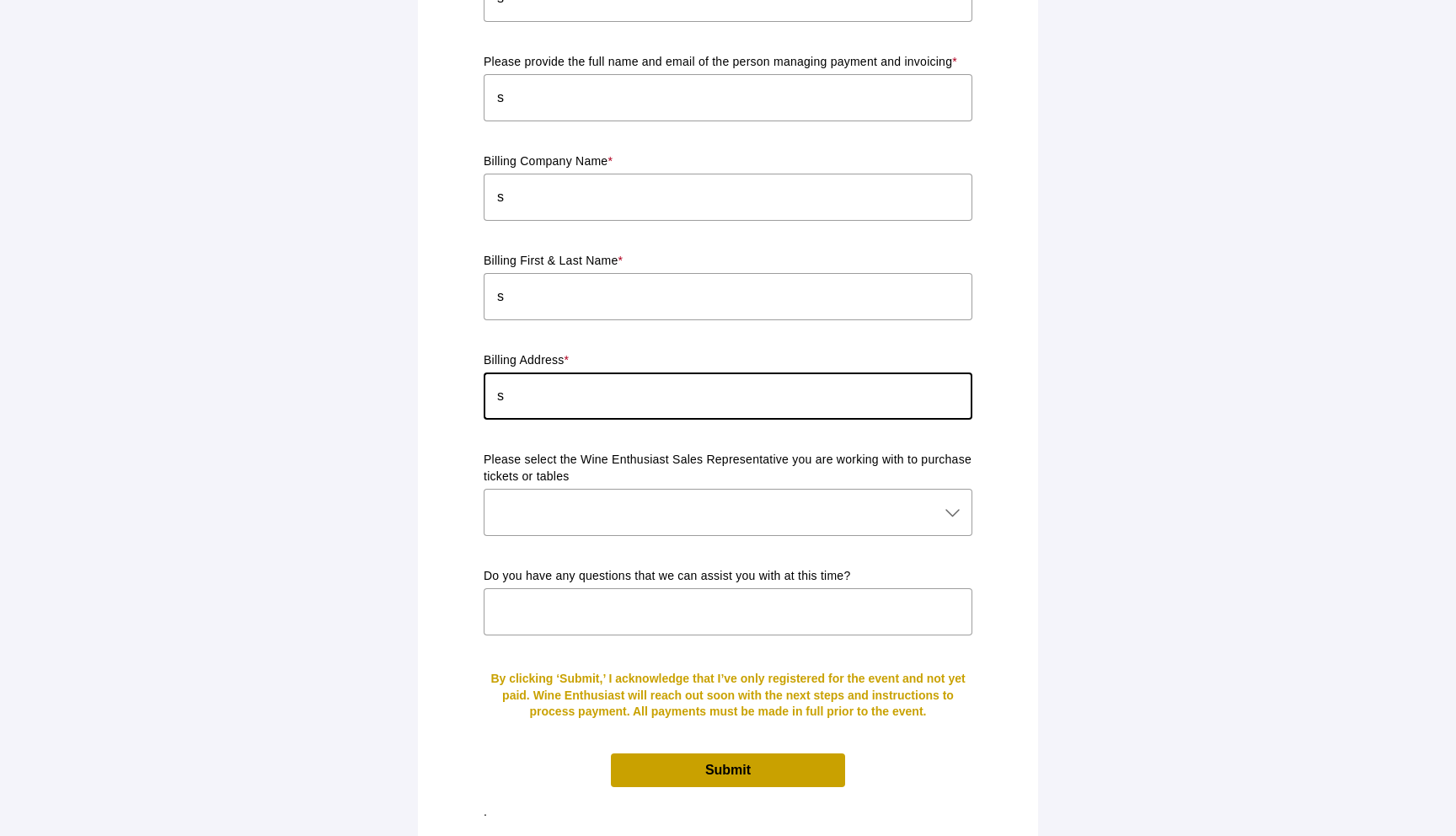
type input "s"
click at [713, 762] on span "Submit" at bounding box center [728, 769] width 45 height 15
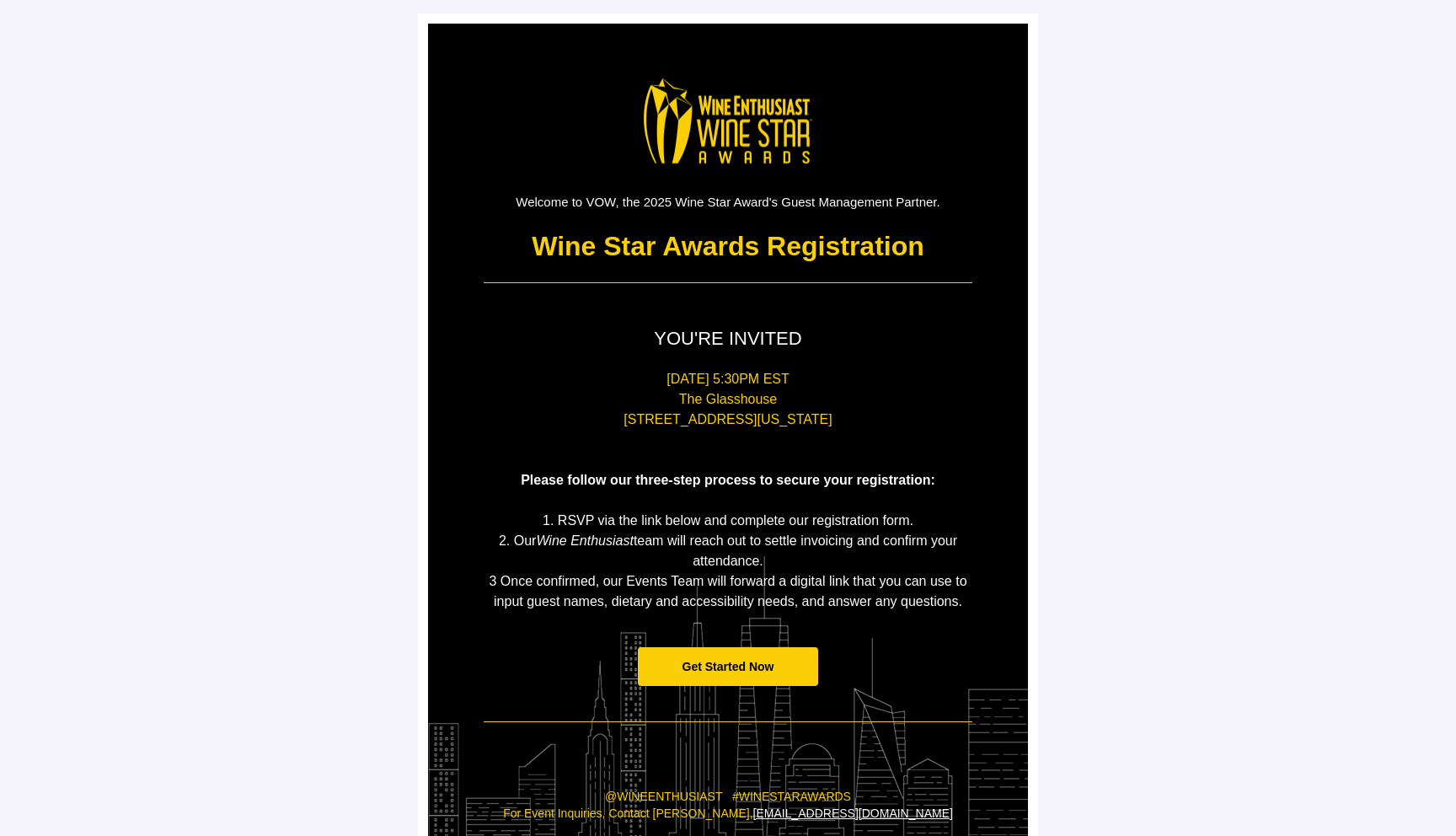
click at [742, 658] on span "Get Started Now" at bounding box center [728, 666] width 182 height 39
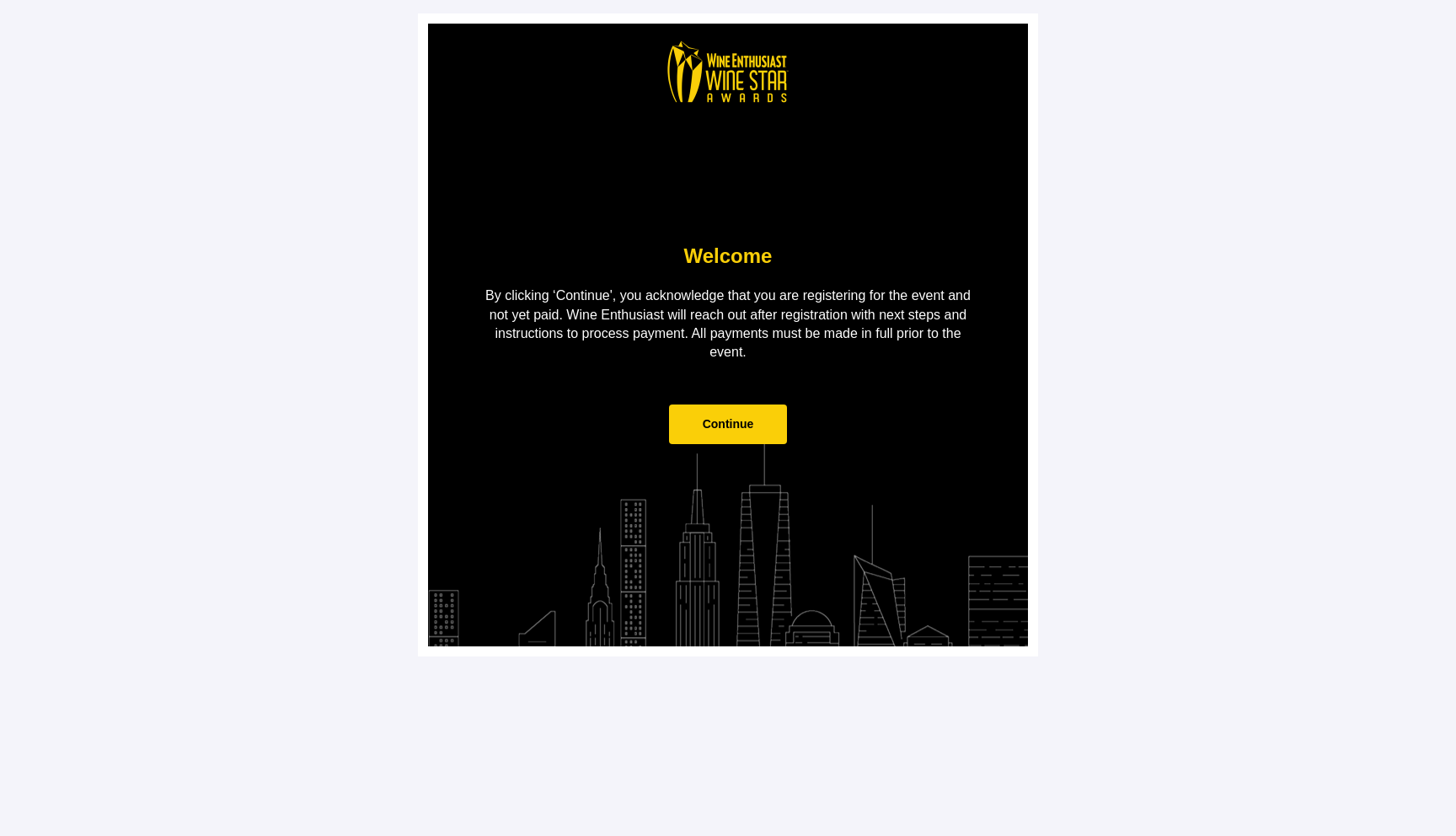
click at [731, 431] on span "Continue" at bounding box center [728, 424] width 119 height 39
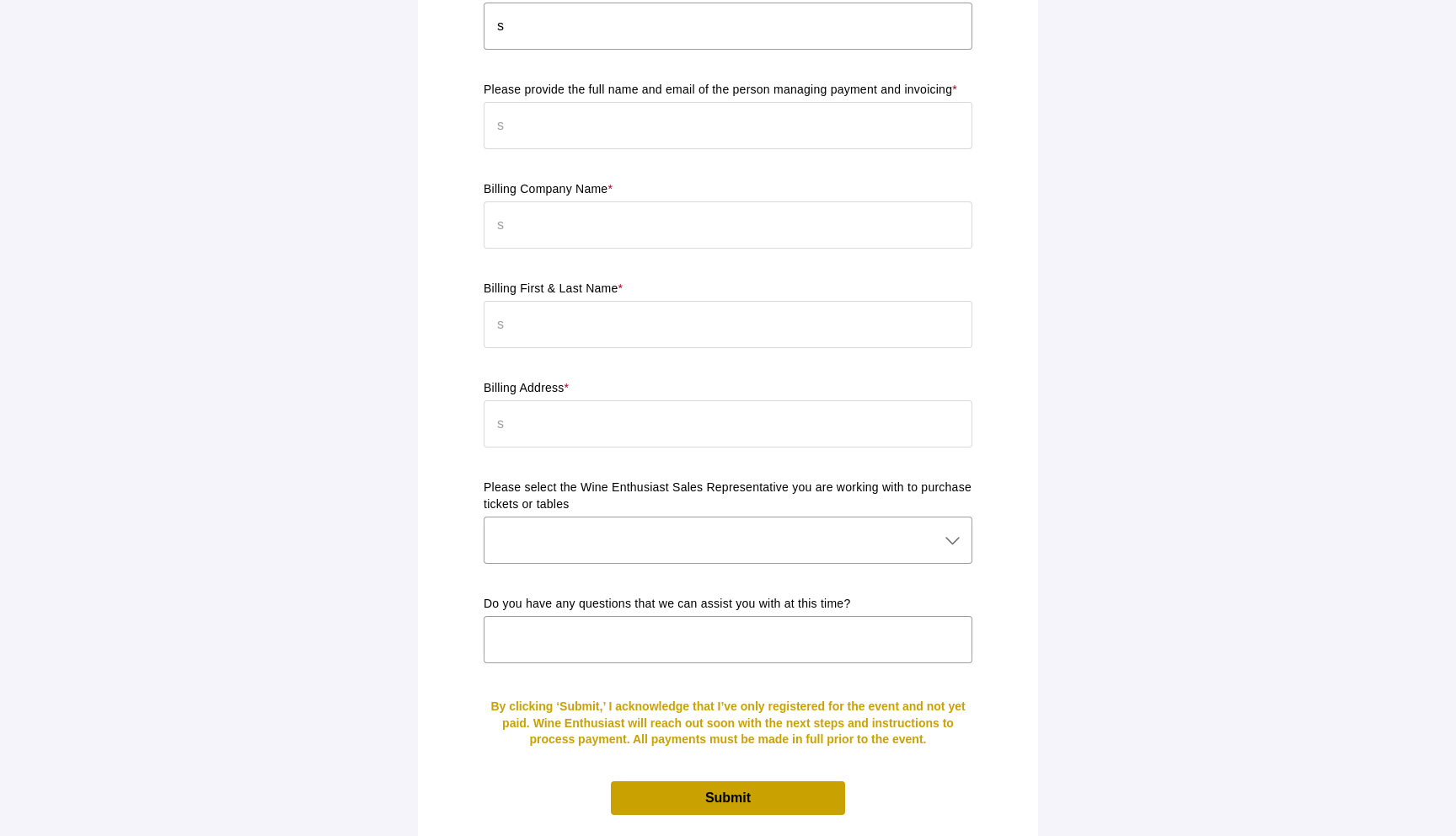
scroll to position [1335, 0]
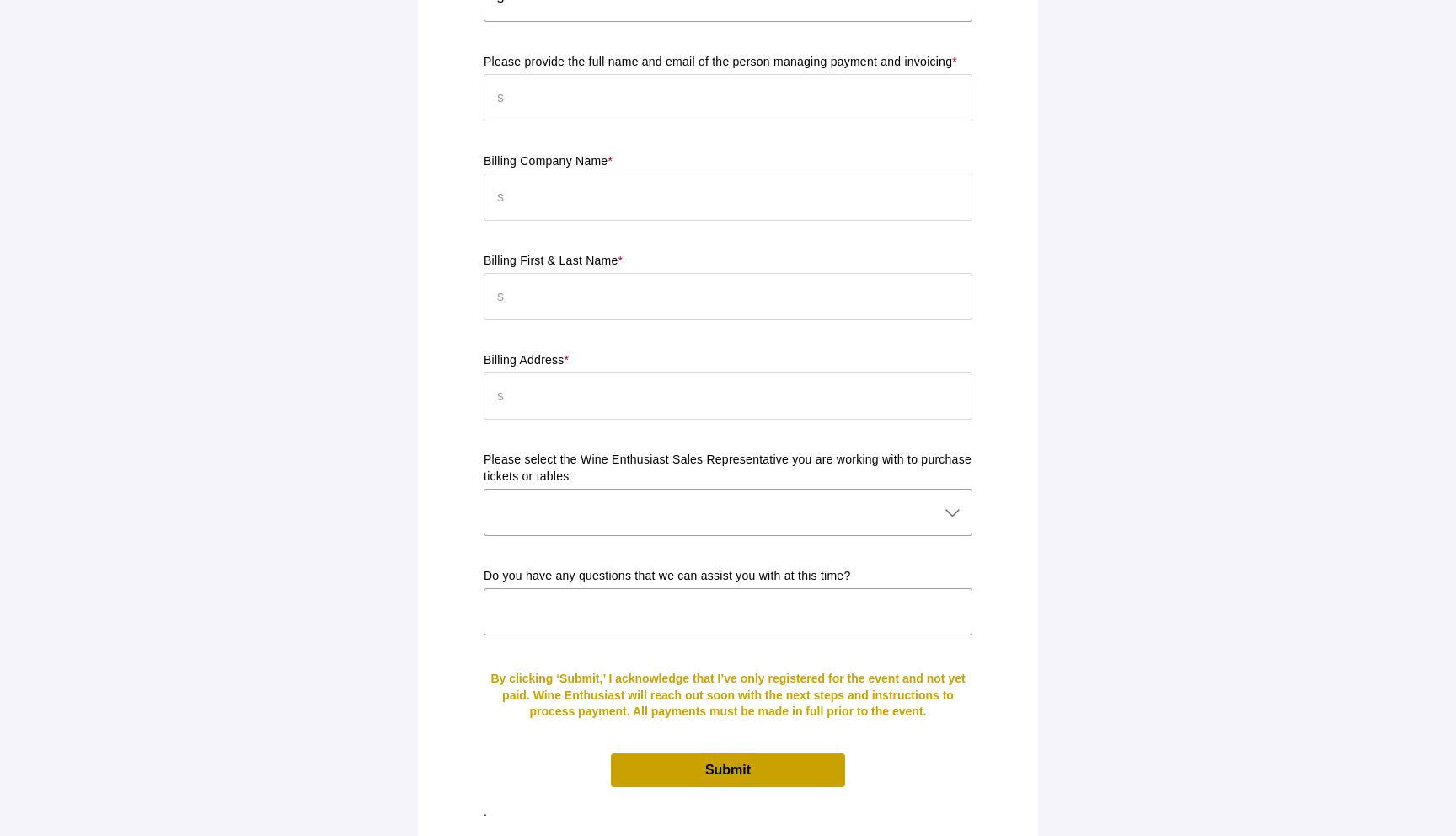
click at [609, 471] on div "Please select the Wine Enthusiast Sales Representative you are working with to …" at bounding box center [728, 502] width 489 height 103
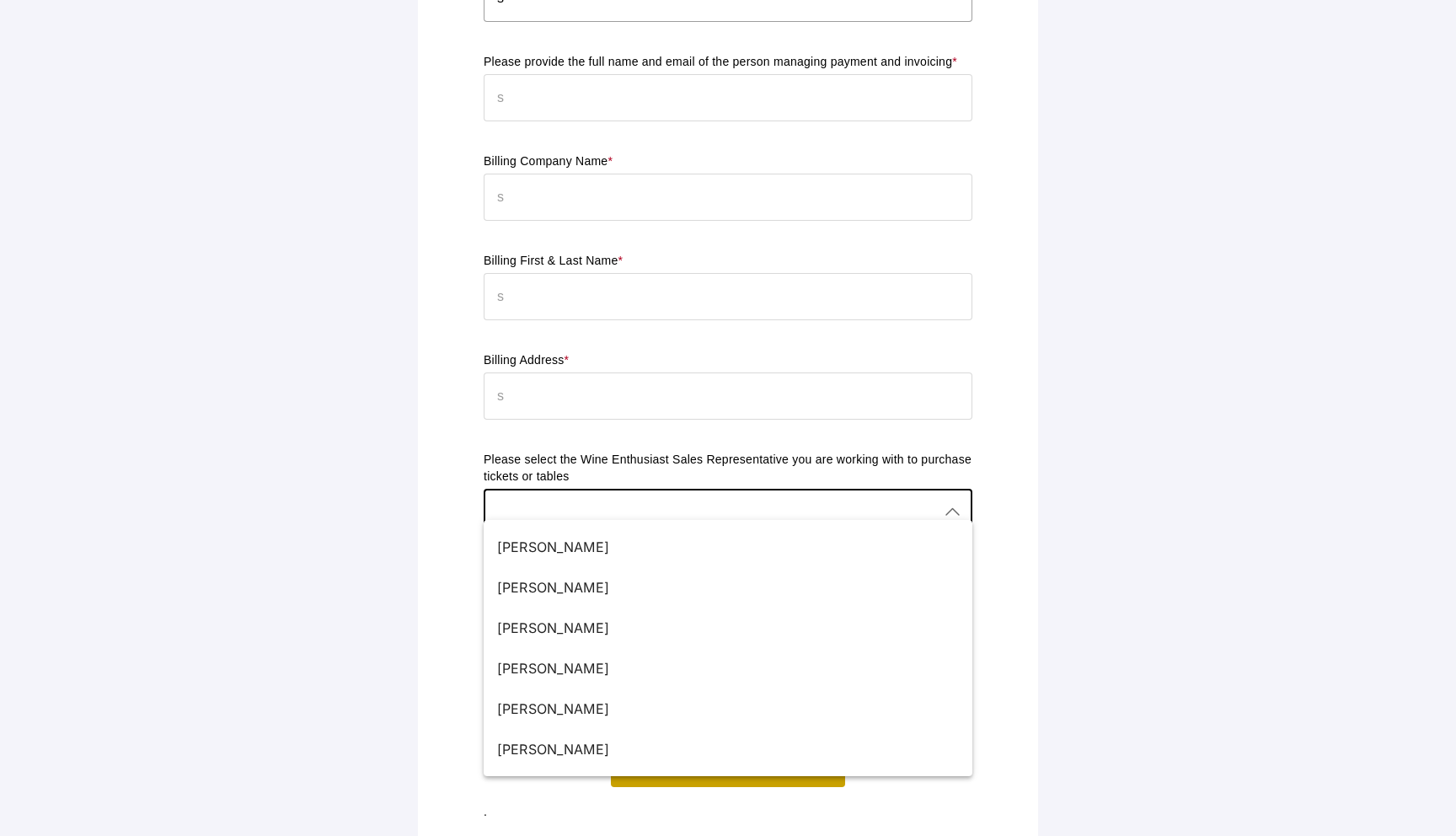
click at [604, 496] on div at bounding box center [711, 512] width 455 height 47
click at [604, 541] on div "Sherrill Flaum" at bounding box center [721, 547] width 448 height 21
type input "Sherrill Flaum"
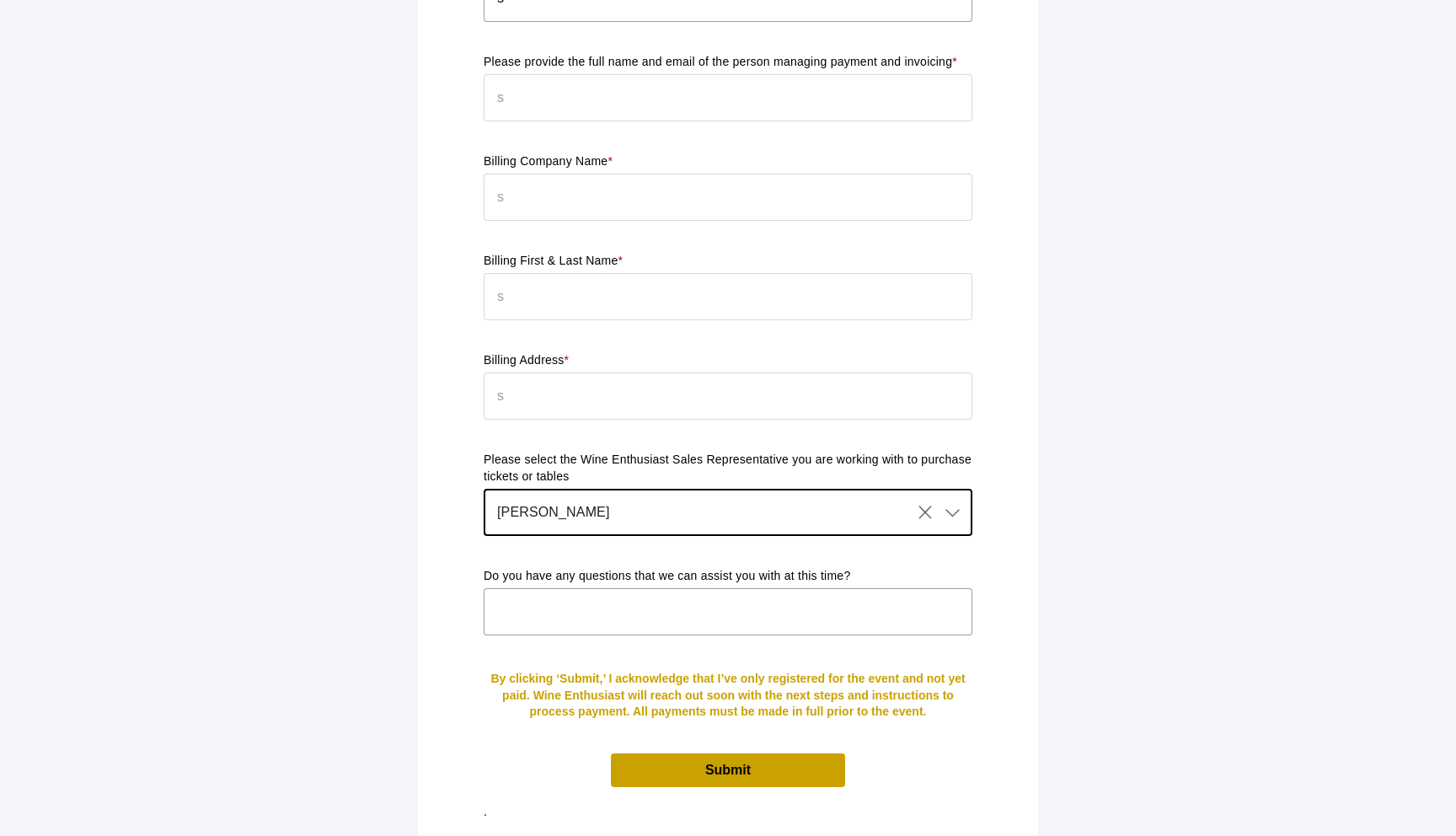
click at [606, 603] on input "text" at bounding box center [728, 611] width 489 height 47
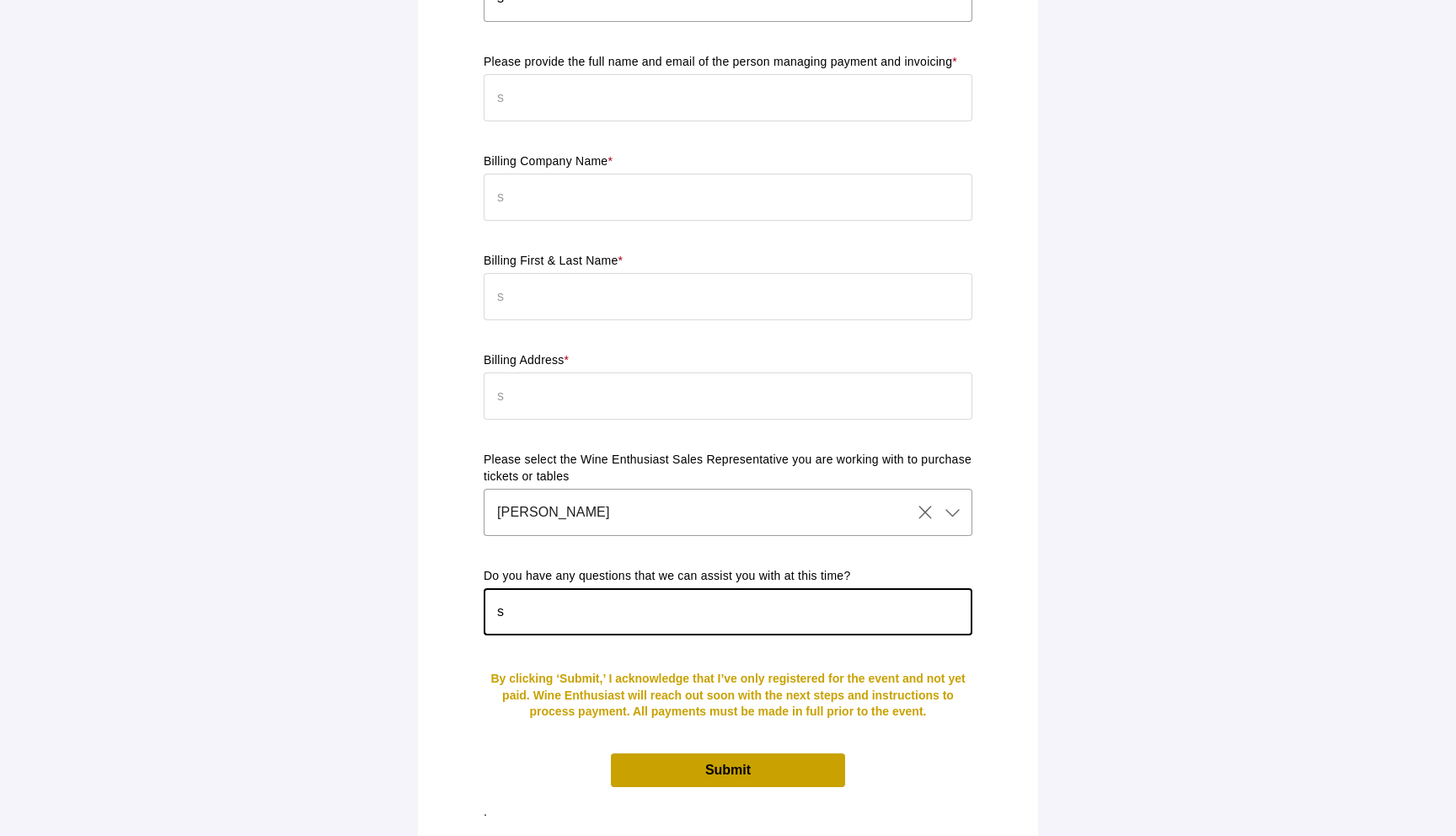
type input "s"
click at [706, 762] on span "Submit" at bounding box center [728, 769] width 45 height 15
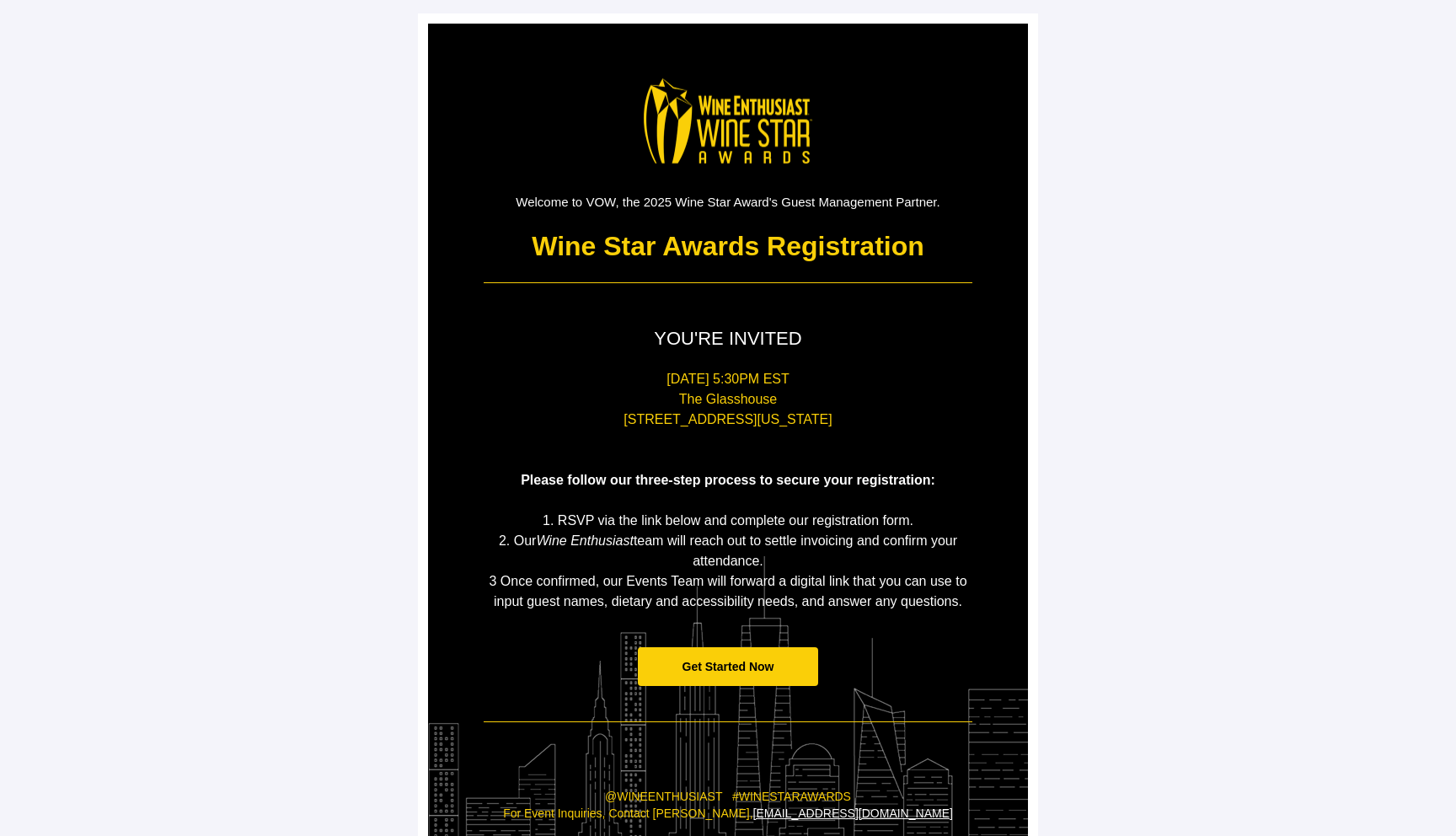
click at [750, 672] on span "Get Started Now" at bounding box center [728, 666] width 182 height 39
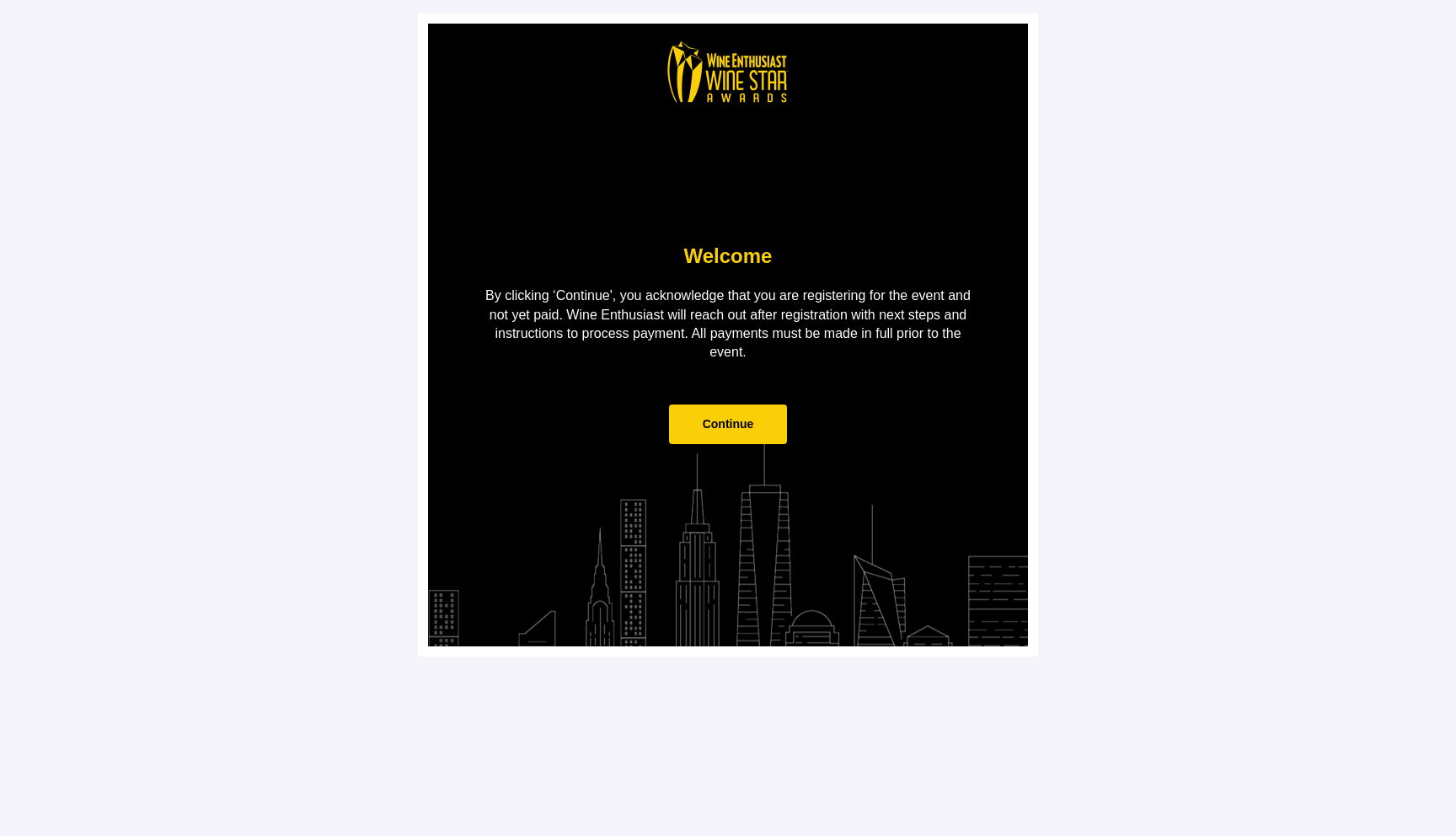
click at [752, 422] on span "Continue" at bounding box center [728, 424] width 51 height 14
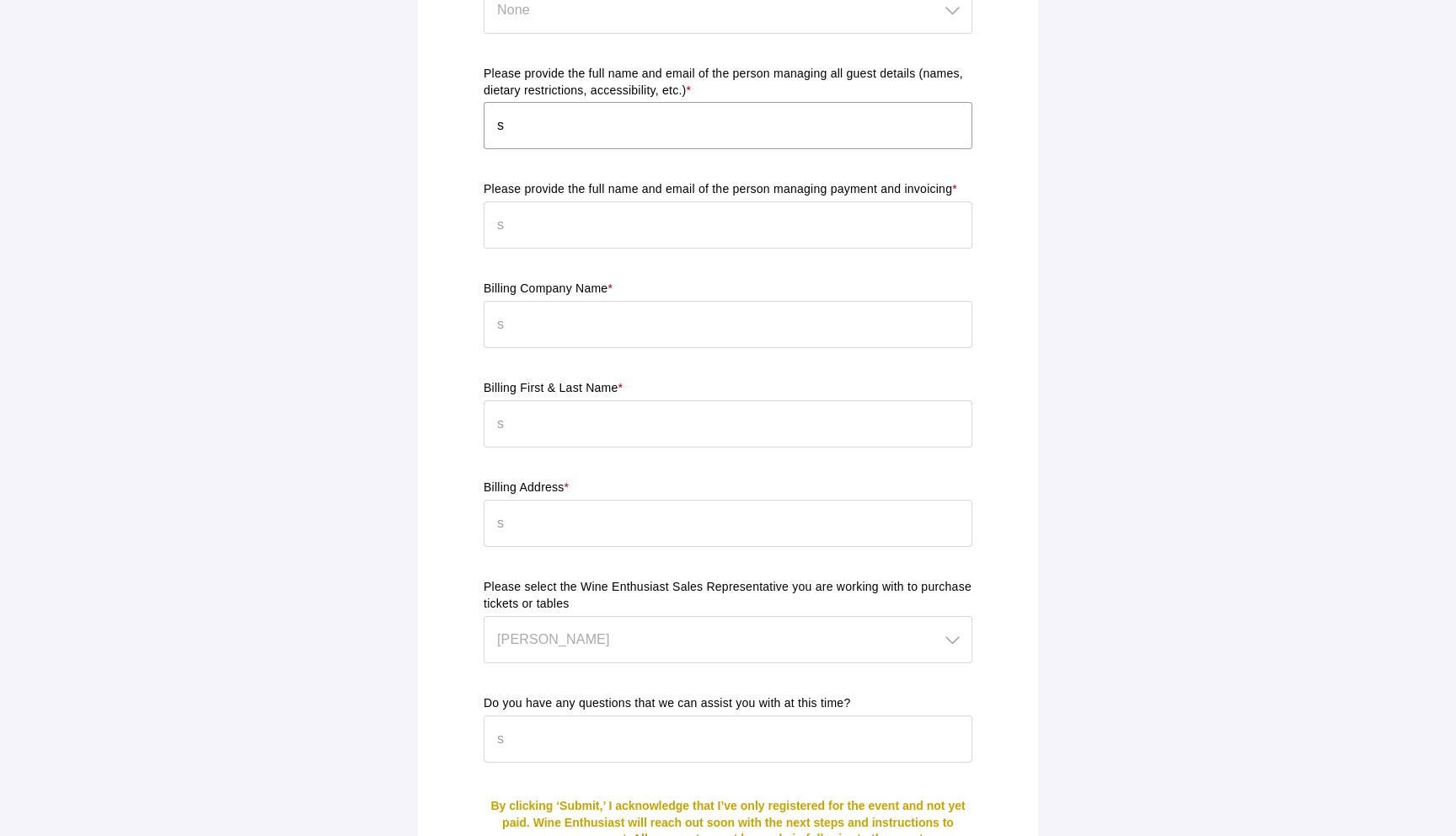
scroll to position [1335, 0]
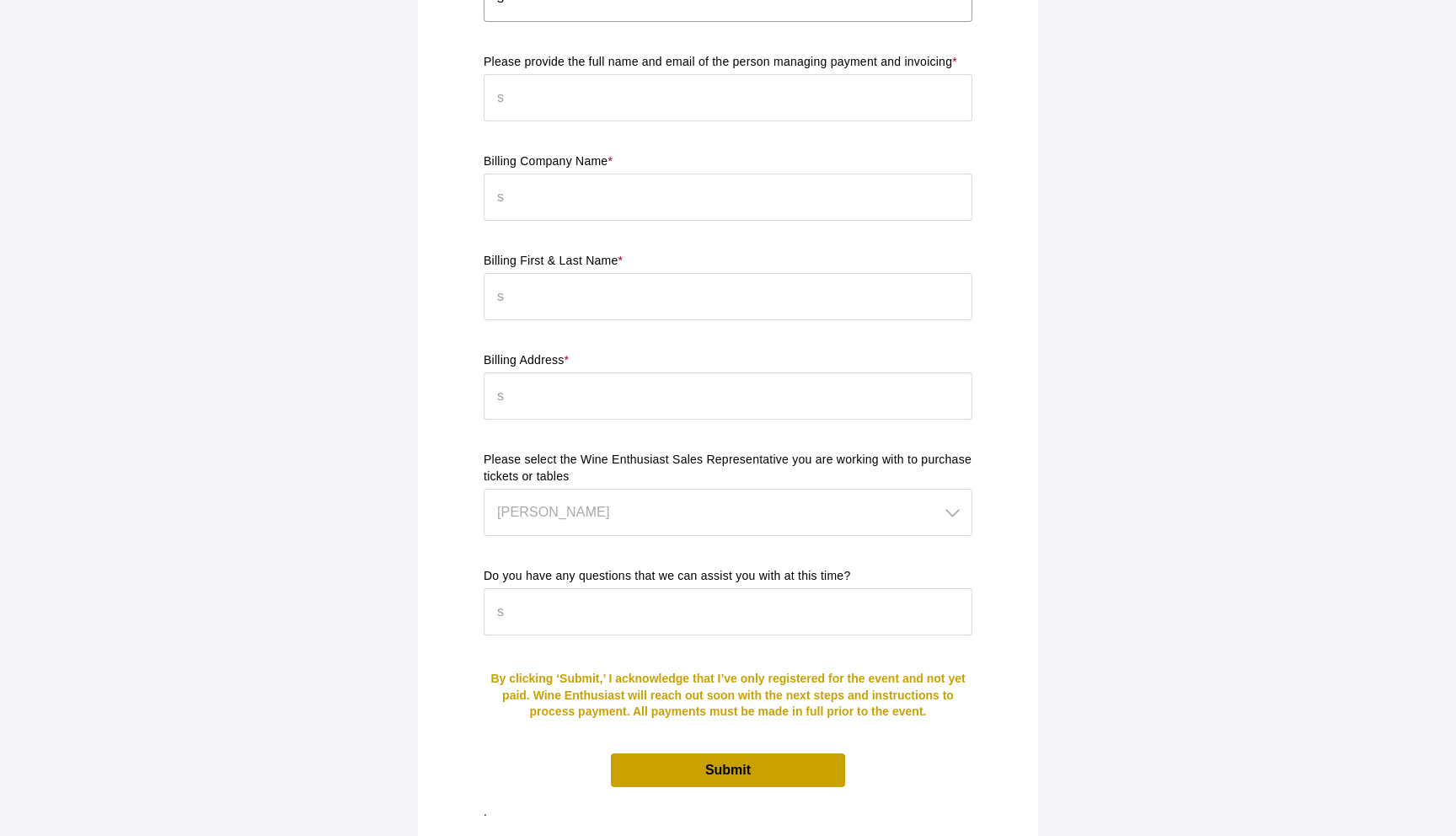
click at [687, 686] on p "By clicking ‘Submit,’ I acknowledge that I’ve only registered for the event and…" at bounding box center [728, 695] width 489 height 50
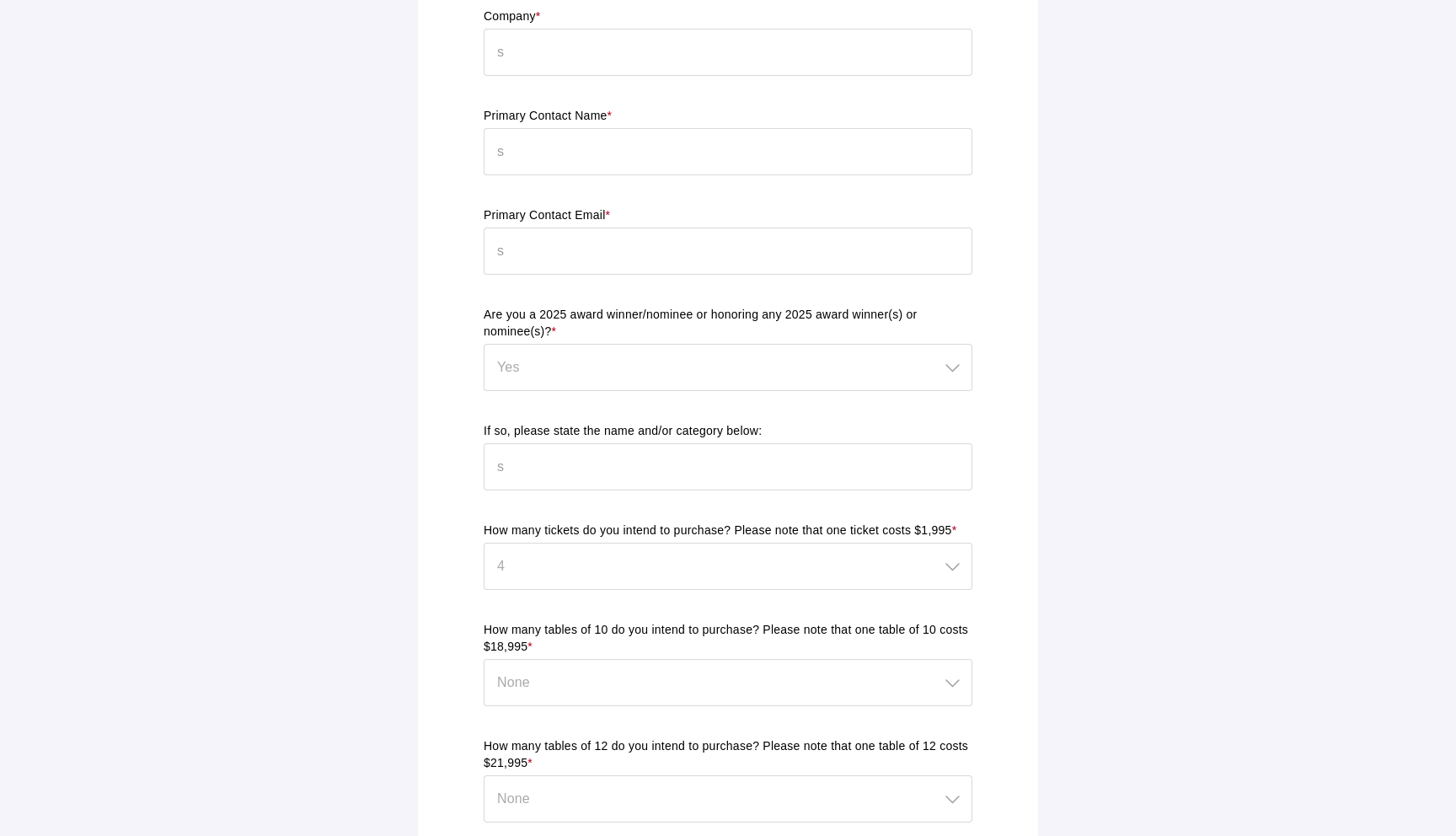
scroll to position [0, 0]
